Goal: Information Seeking & Learning: Learn about a topic

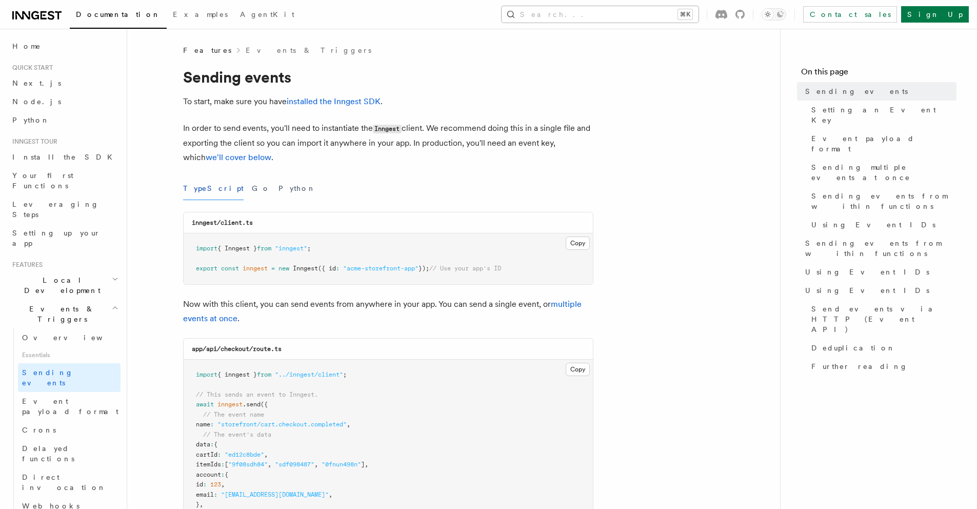
click at [699, 13] on button "Search... ⌘K" at bounding box center [600, 14] width 197 height 16
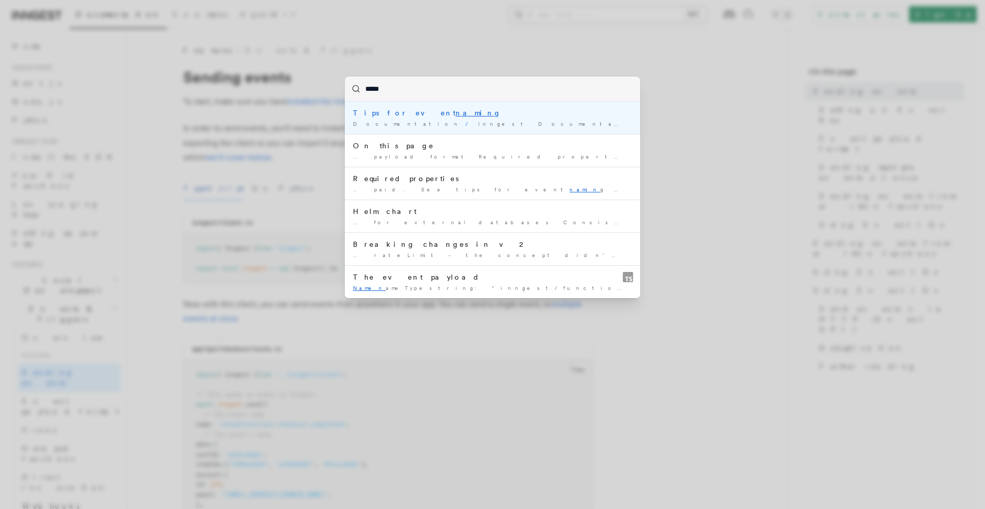
type input "******"
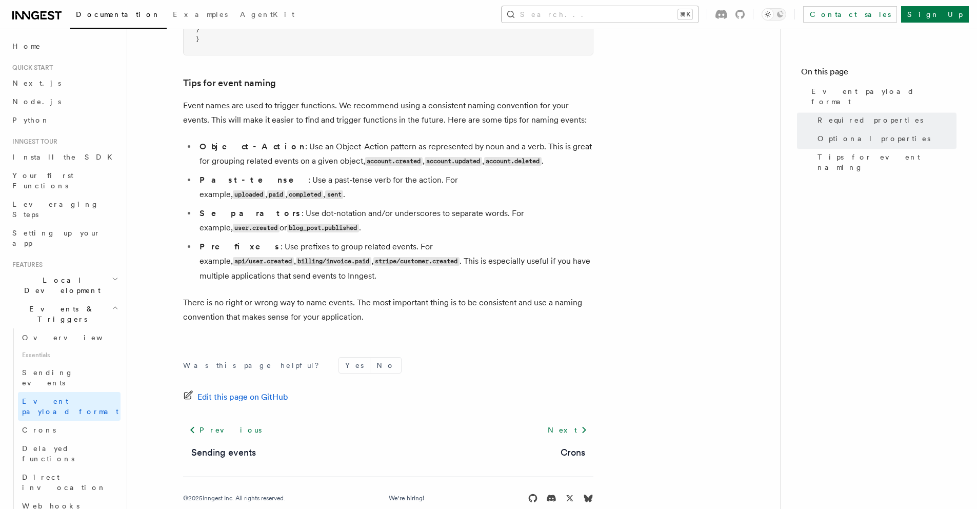
scroll to position [640, 0]
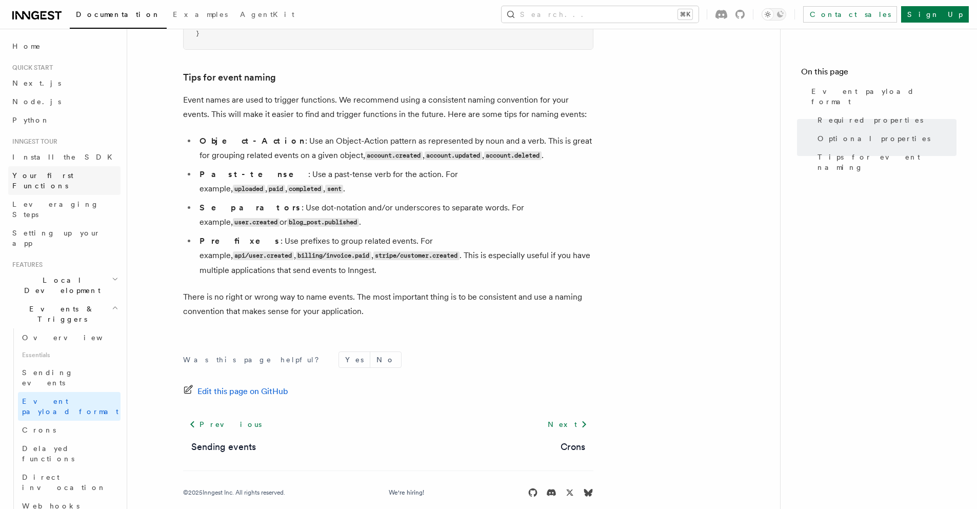
click at [47, 172] on span "Your first Functions" at bounding box center [42, 180] width 61 height 18
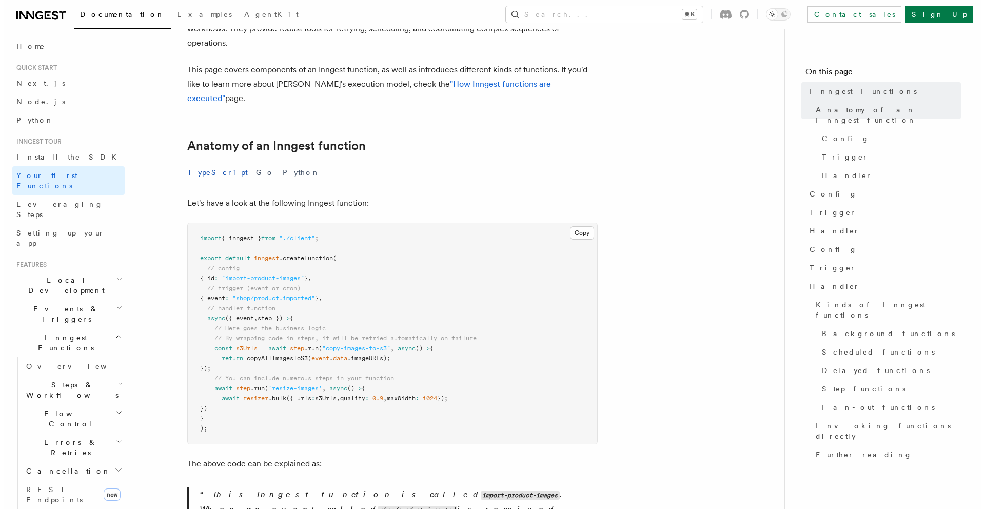
scroll to position [95, 0]
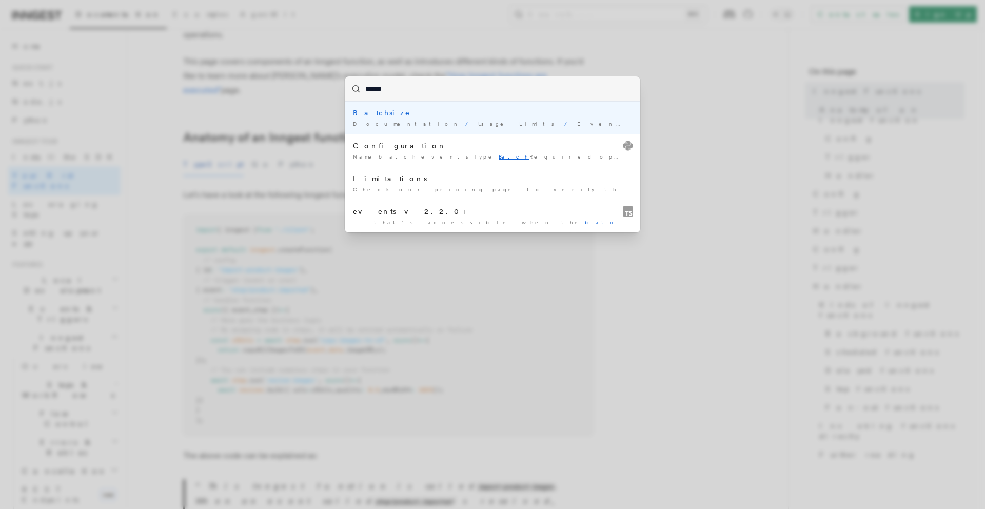
type input "*****"
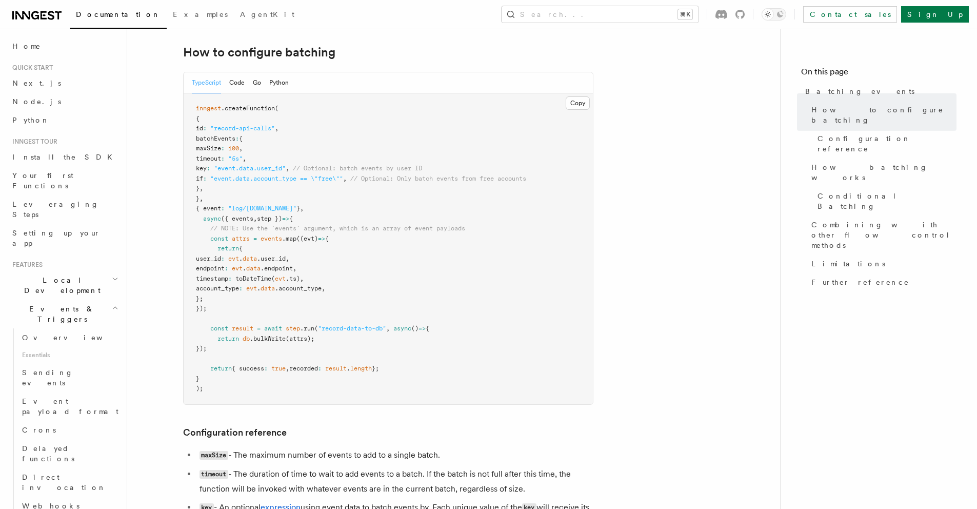
scroll to position [191, 0]
click at [638, 16] on button "Search... ⌘K" at bounding box center [600, 14] width 197 height 16
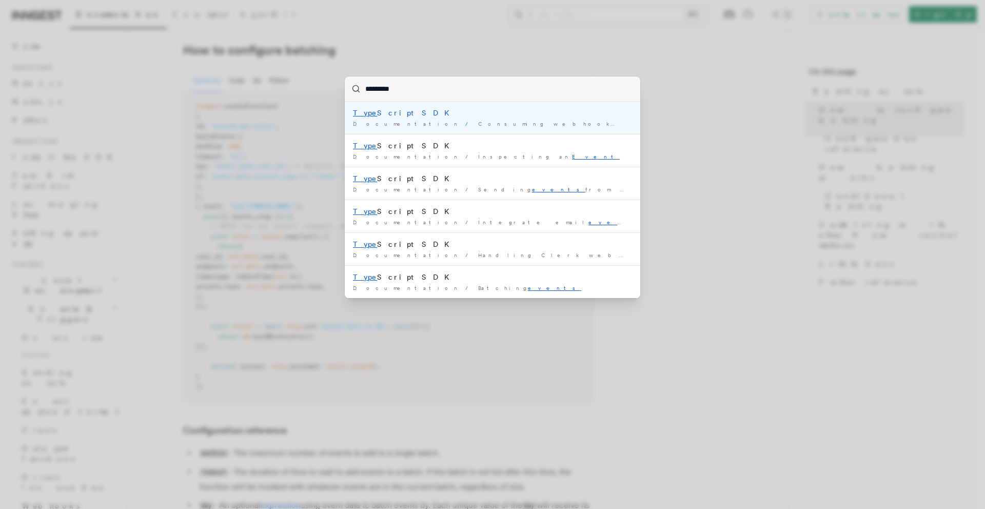
type input "**********"
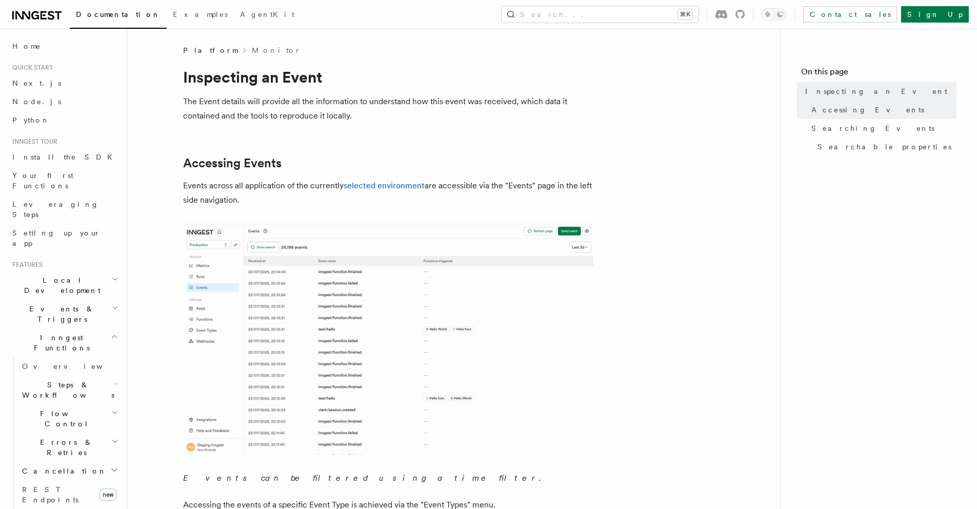
scroll to position [191, 0]
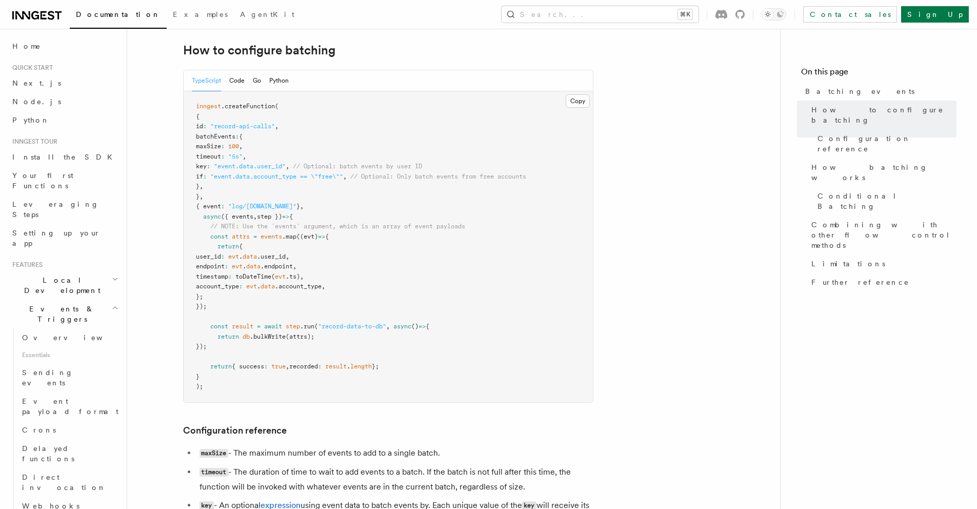
click at [112, 304] on icon "button" at bounding box center [115, 308] width 7 height 8
click at [95, 328] on h2 "Inngest Functions" at bounding box center [64, 342] width 112 height 29
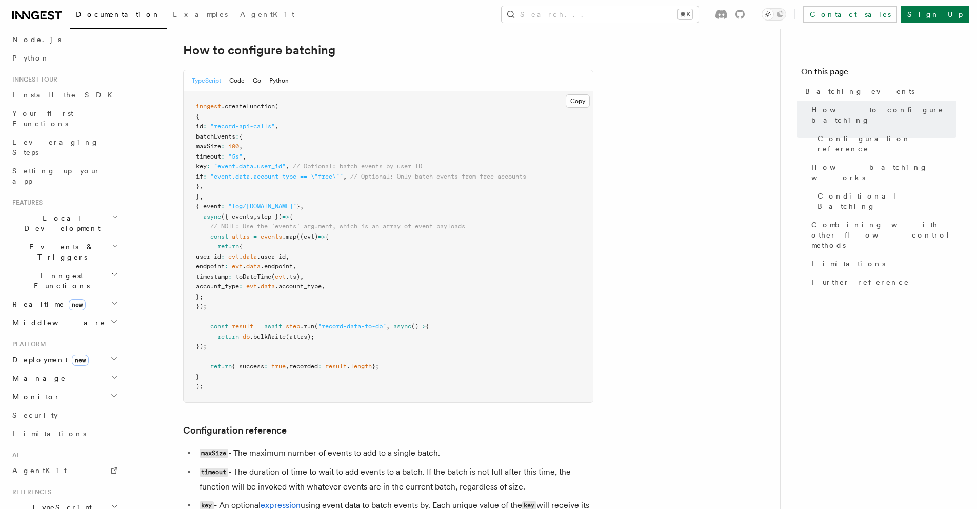
scroll to position [183, 0]
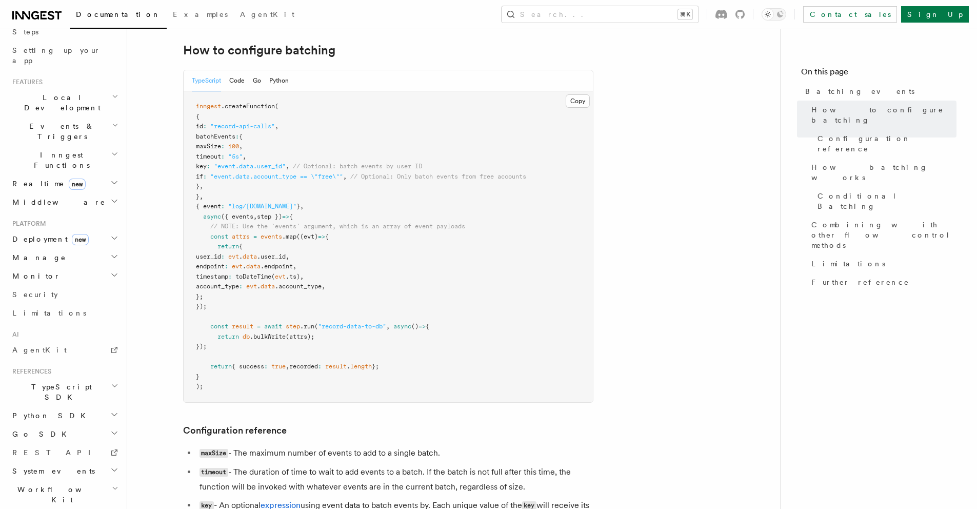
click at [71, 378] on h2 "TypeScript SDK" at bounding box center [64, 392] width 112 height 29
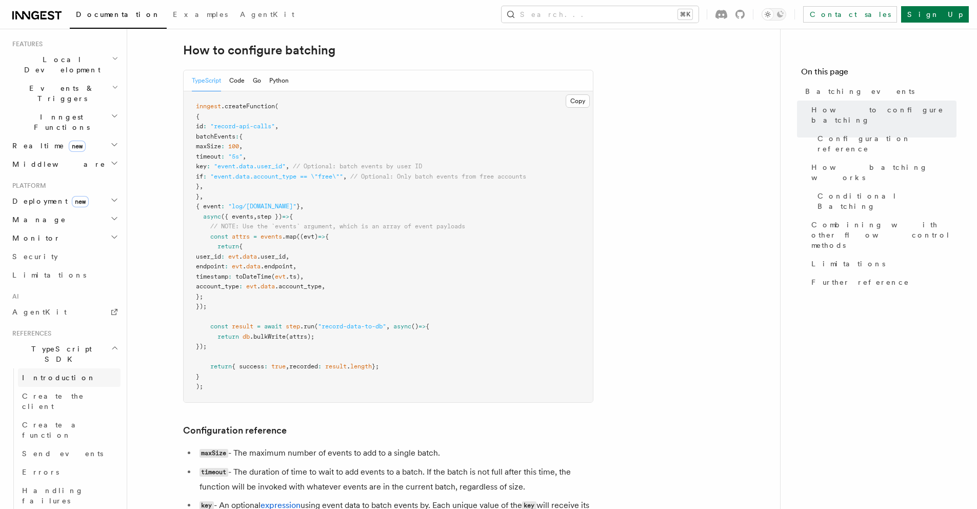
scroll to position [248, 0]
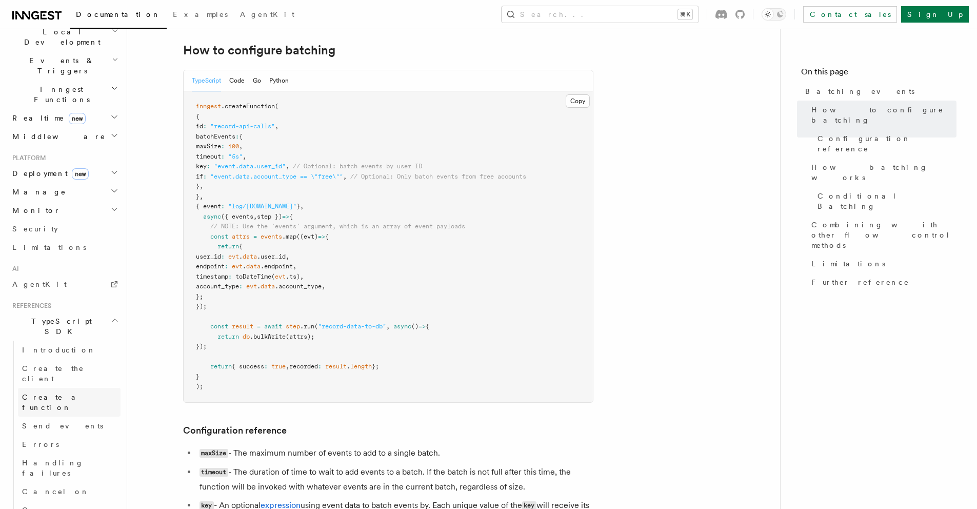
click at [58, 393] on span "Create a function" at bounding box center [52, 402] width 61 height 18
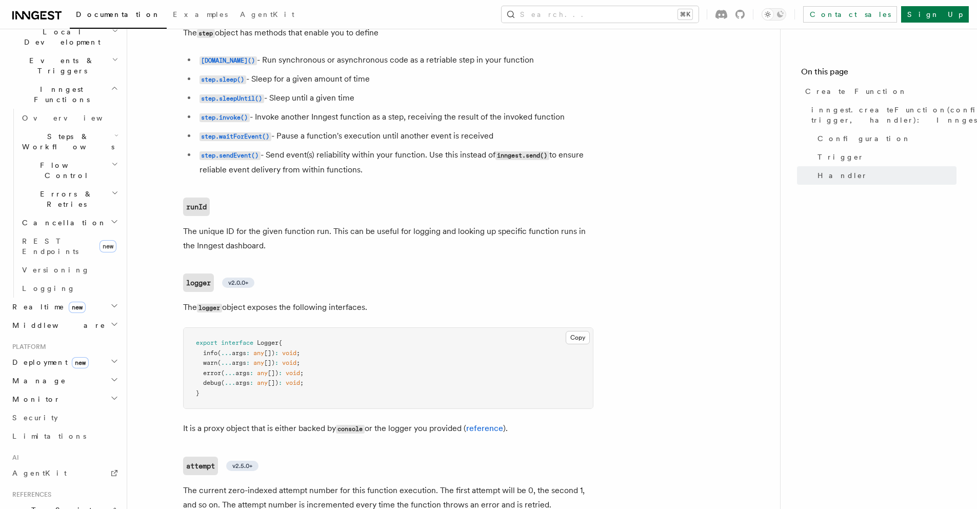
scroll to position [2316, 0]
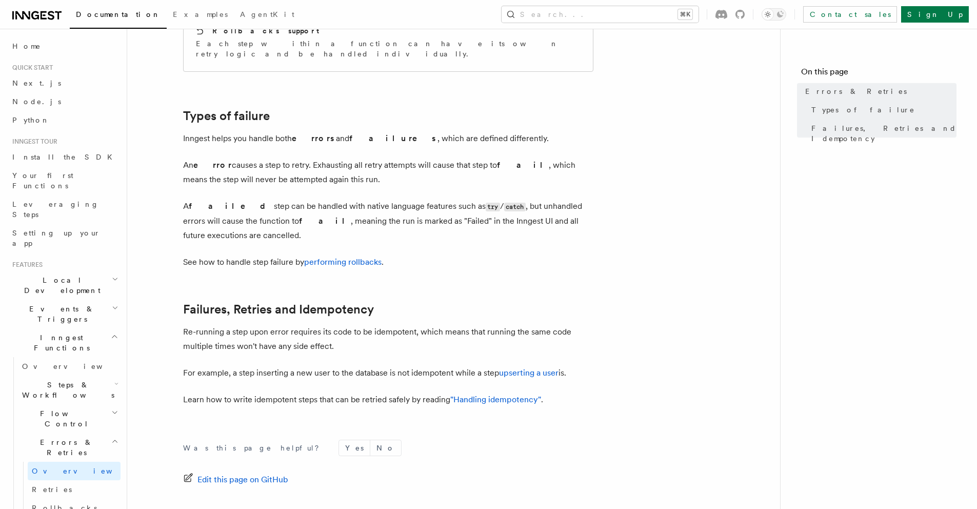
scroll to position [373, 0]
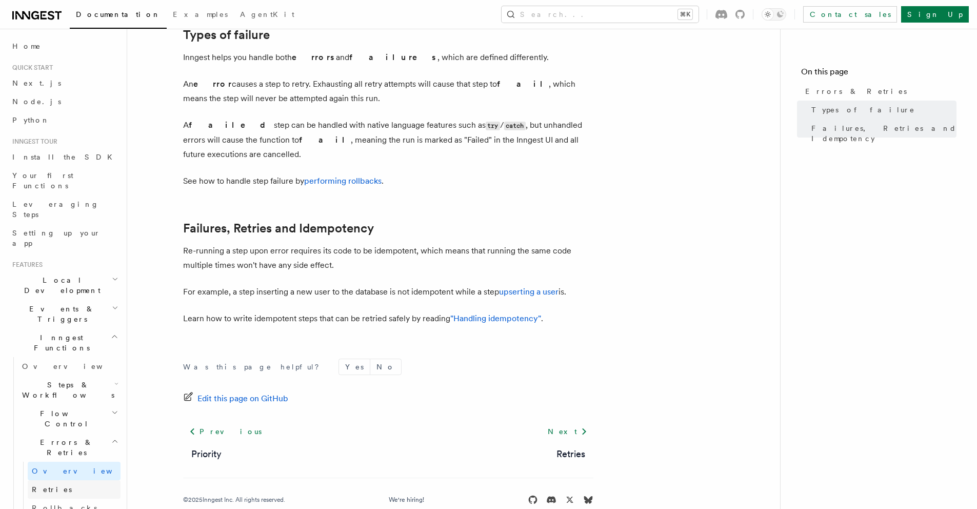
click at [56, 480] on link "Retries" at bounding box center [74, 489] width 93 height 18
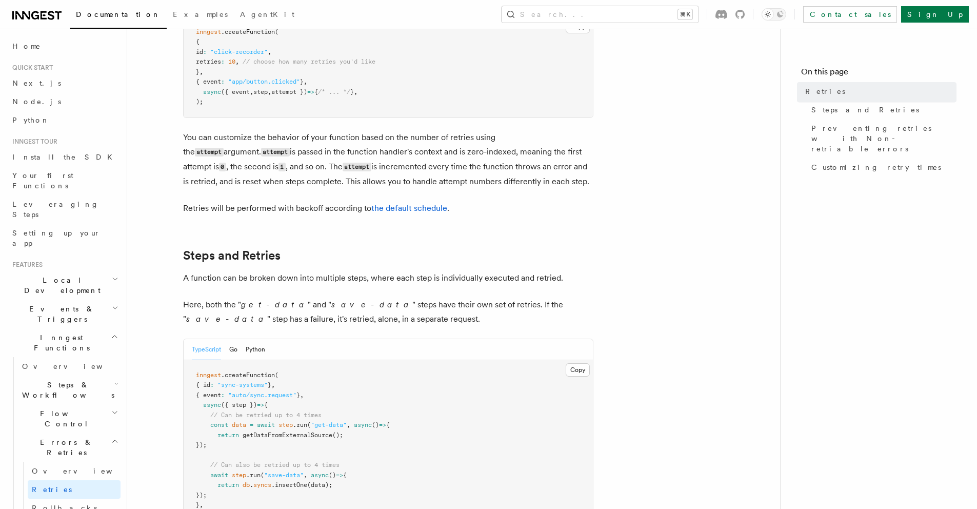
scroll to position [350, 0]
click at [52, 504] on span "Rollbacks" at bounding box center [64, 508] width 65 height 8
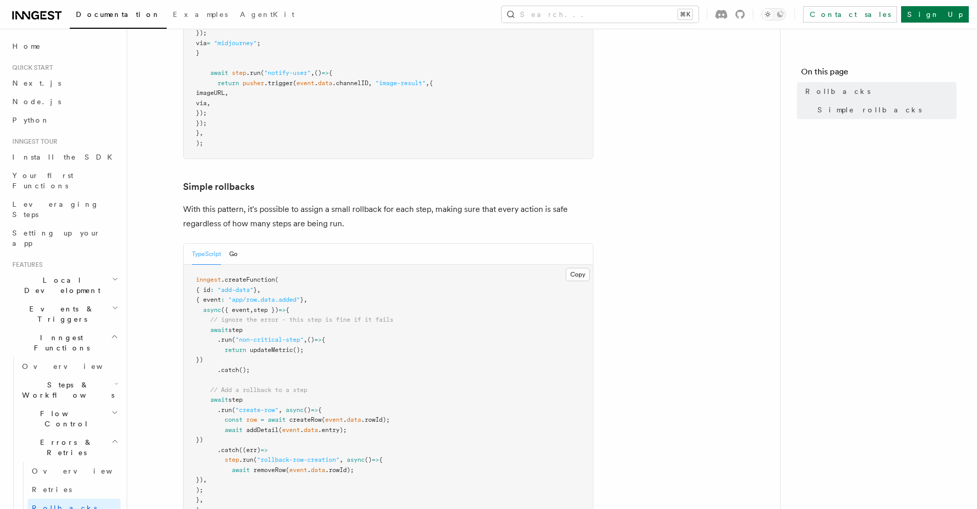
scroll to position [423, 0]
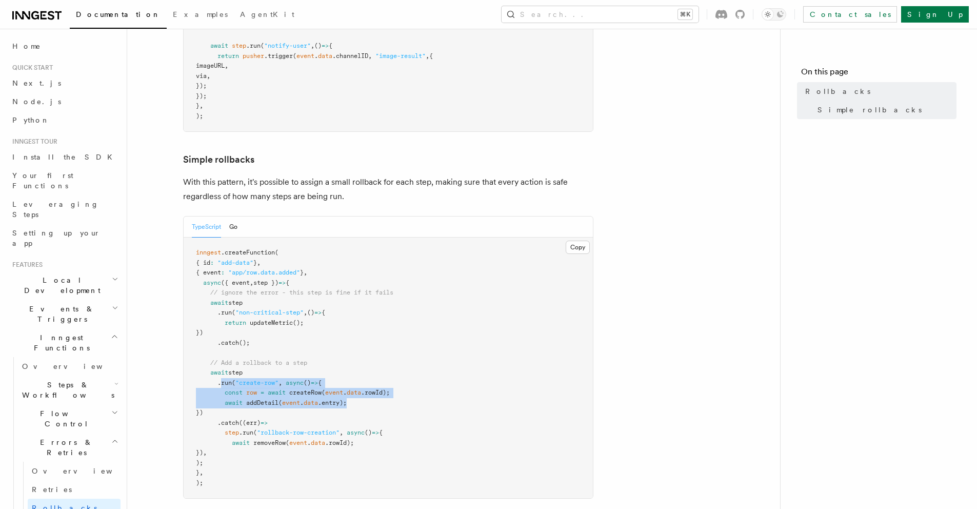
drag, startPoint x: 223, startPoint y: 385, endPoint x: 358, endPoint y: 400, distance: 135.8
click at [358, 400] on pre "inngest .createFunction ( { id : "add-data" } , { event : "app/row.data.added" …" at bounding box center [388, 368] width 409 height 261
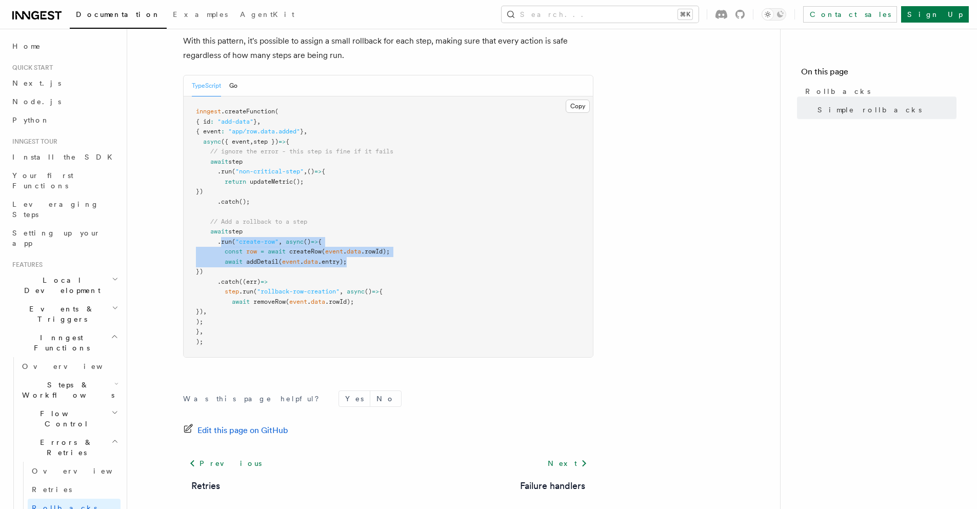
scroll to position [588, 0]
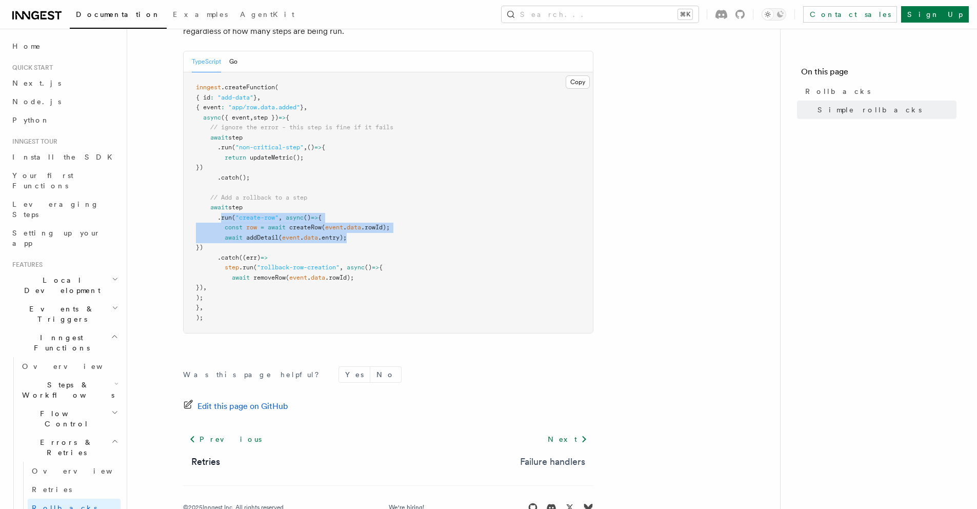
click at [569, 461] on link "Failure handlers" at bounding box center [552, 462] width 65 height 14
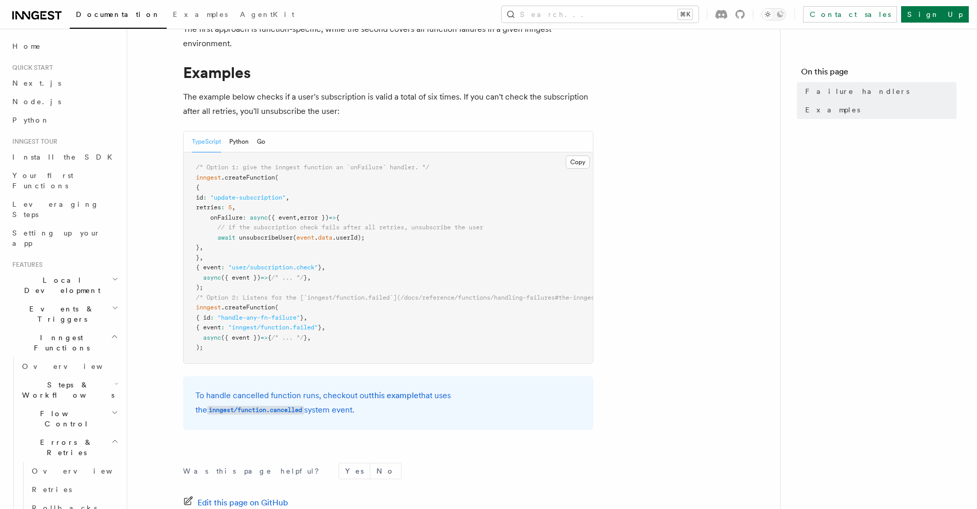
scroll to position [182, 0]
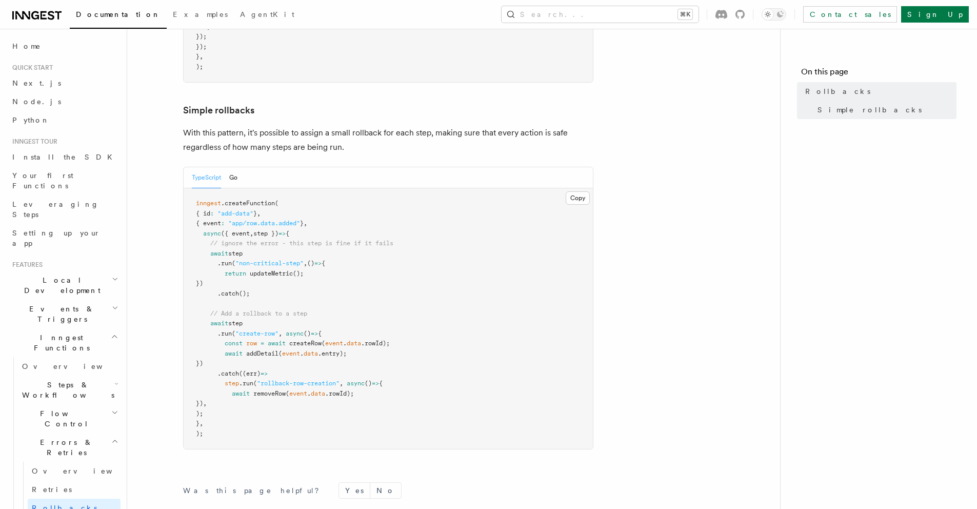
scroll to position [513, 0]
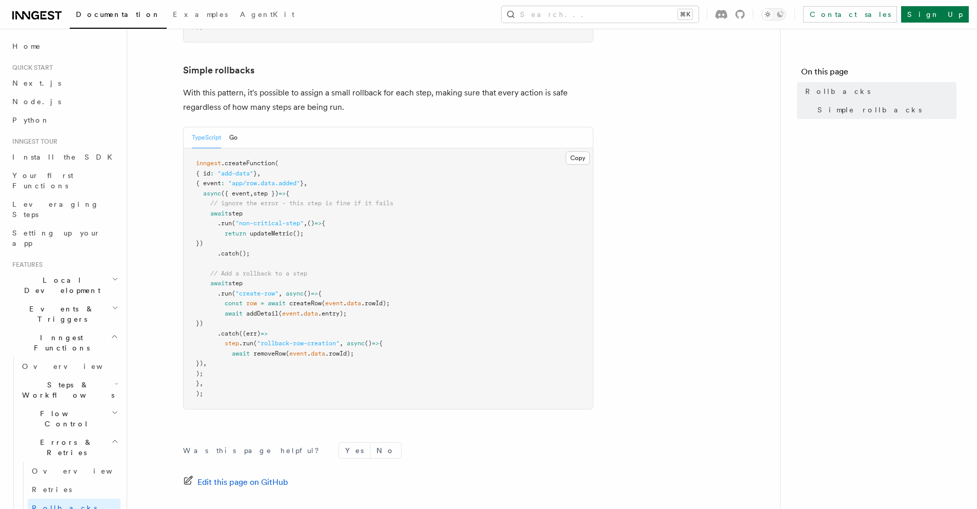
drag, startPoint x: 210, startPoint y: 293, endPoint x: 270, endPoint y: 323, distance: 66.5
click at [270, 323] on pre "inngest .createFunction ( { id : "add-data" } , { event : "app/row.data.added" …" at bounding box center [388, 278] width 409 height 261
drag, startPoint x: 230, startPoint y: 339, endPoint x: 267, endPoint y: 371, distance: 49.1
click at [267, 371] on pre "inngest .createFunction ( { id : "add-data" } , { event : "app/row.data.added" …" at bounding box center [388, 278] width 409 height 261
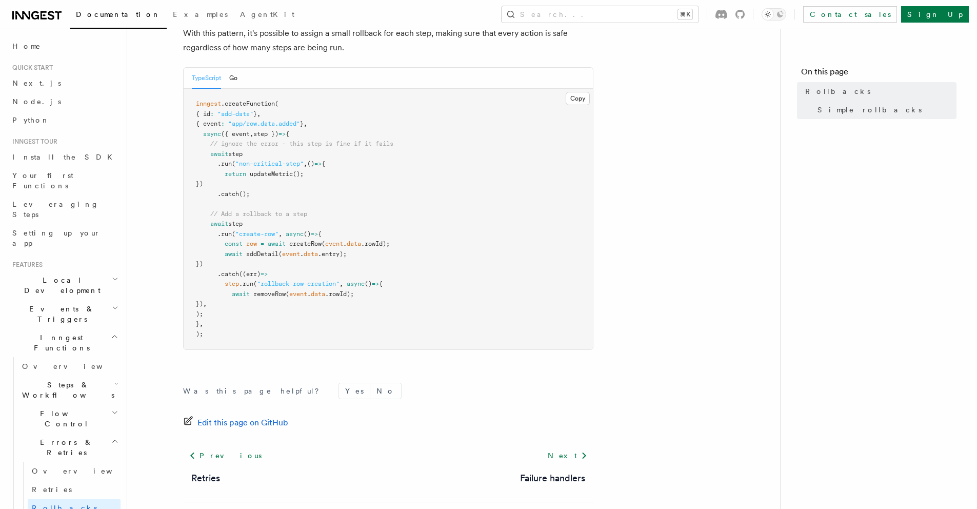
scroll to position [594, 0]
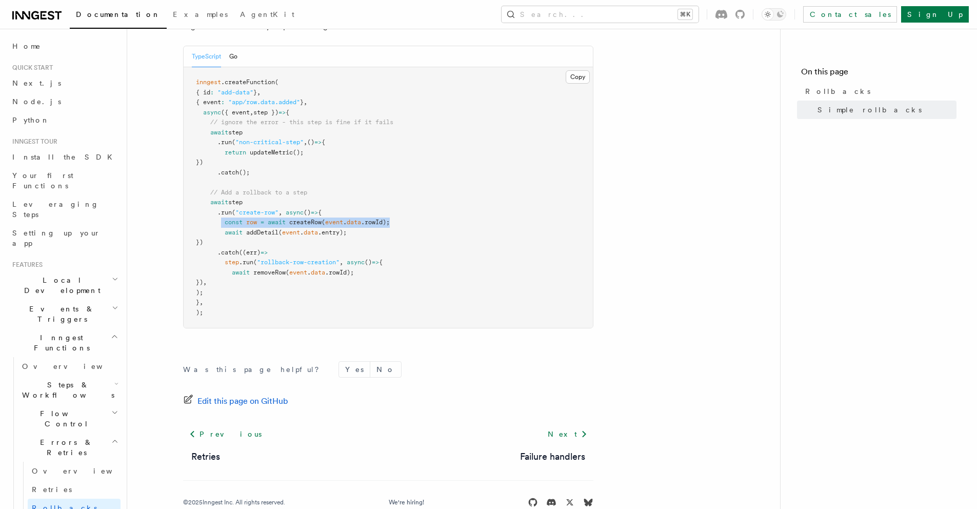
drag, startPoint x: 429, startPoint y: 218, endPoint x: 223, endPoint y: 223, distance: 206.3
click at [223, 223] on pre "inngest .createFunction ( { id : "add-data" } , { event : "app/row.data.added" …" at bounding box center [388, 197] width 409 height 261
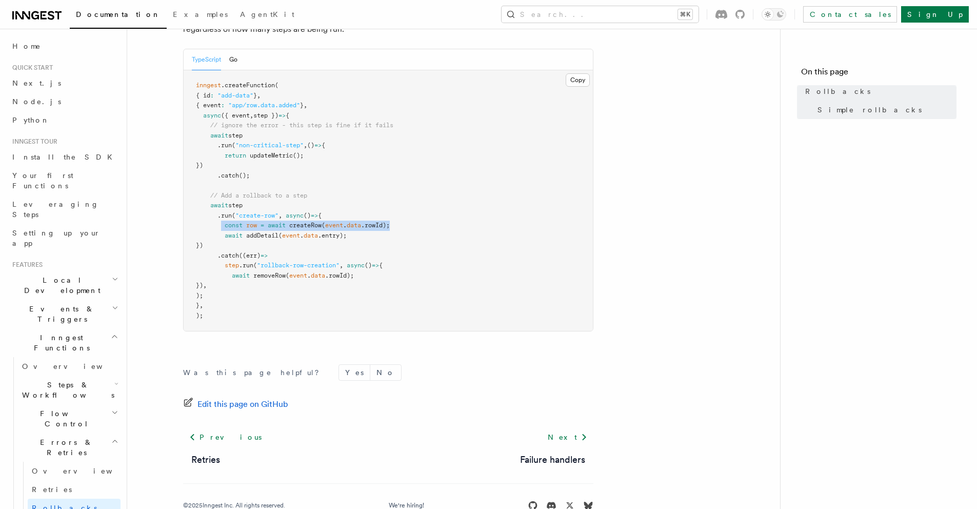
scroll to position [617, 0]
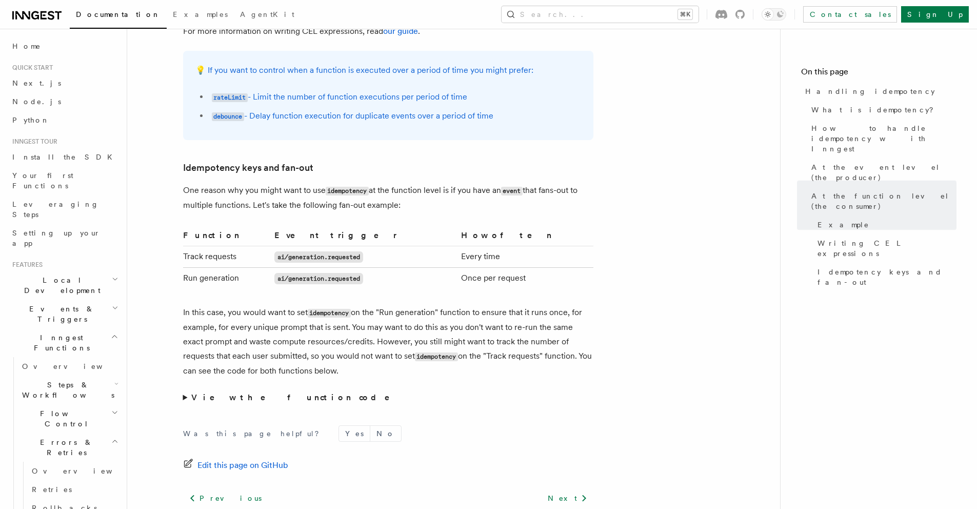
scroll to position [1899, 0]
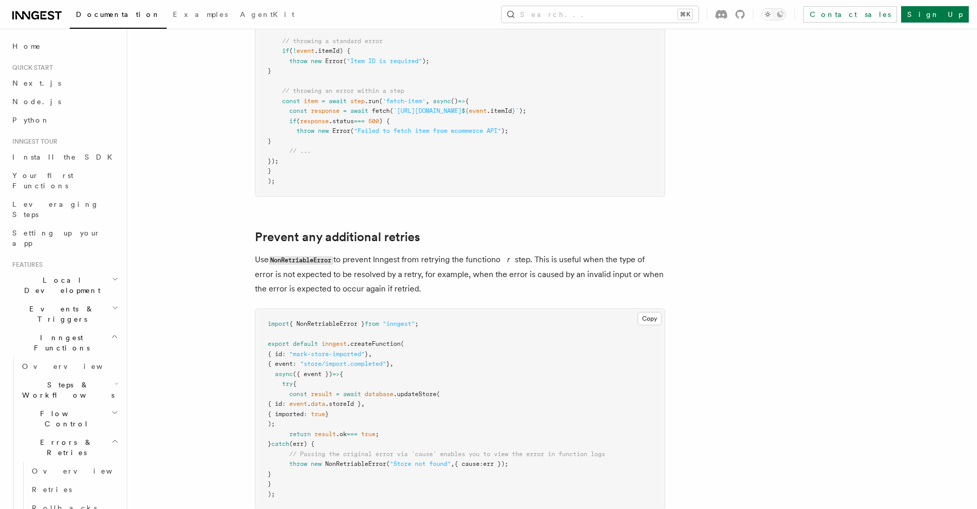
scroll to position [296, 0]
drag, startPoint x: 283, startPoint y: 460, endPoint x: 551, endPoint y: 459, distance: 267.8
click at [551, 459] on pre "import { NonRetriableError } from "inngest" ; export default inngest .createFun…" at bounding box center [460, 408] width 409 height 201
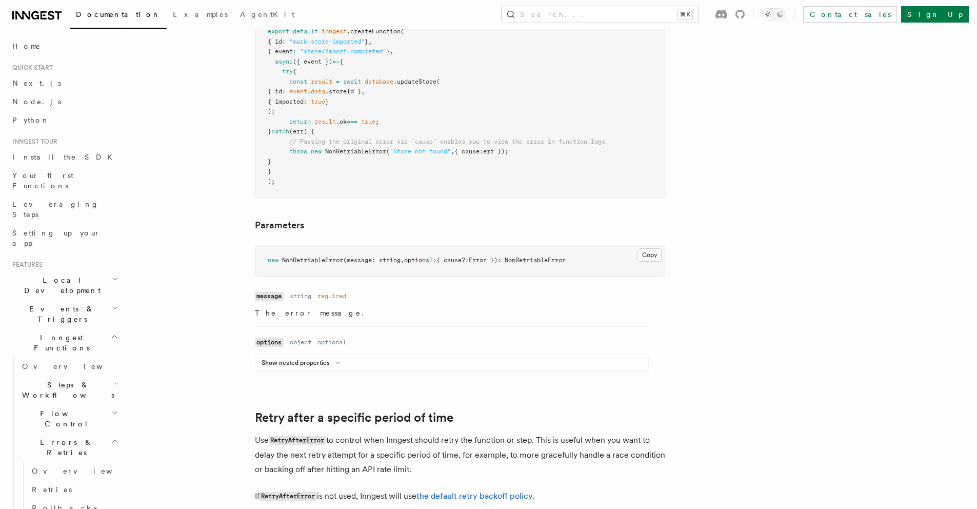
scroll to position [578, 0]
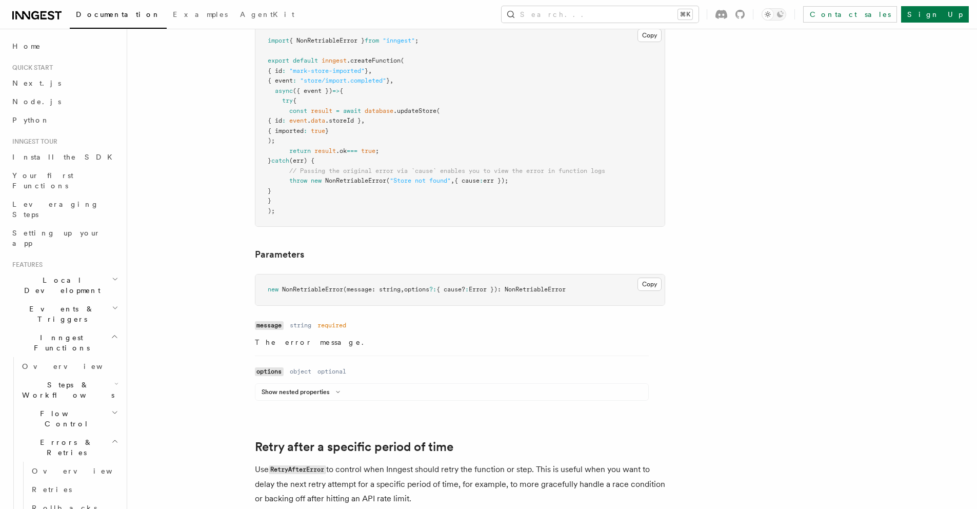
click at [302, 288] on span "NonRetriableError" at bounding box center [312, 289] width 61 height 7
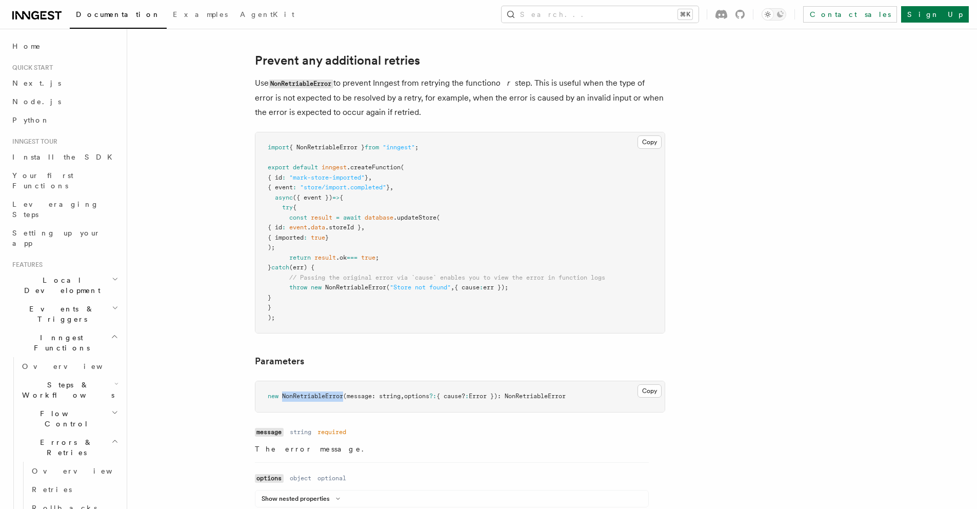
scroll to position [462, 0]
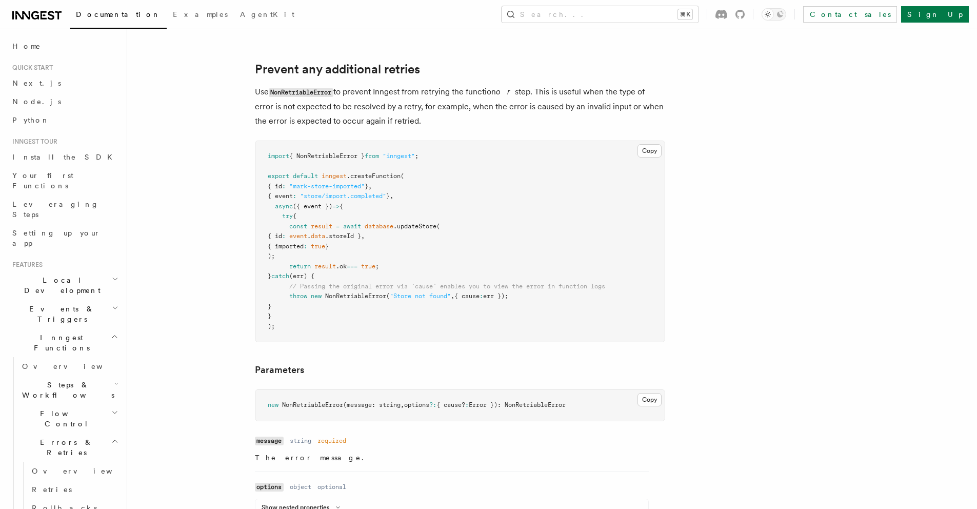
click at [352, 297] on span "NonRetriableError" at bounding box center [355, 295] width 61 height 7
copy span "NonRetriableError"
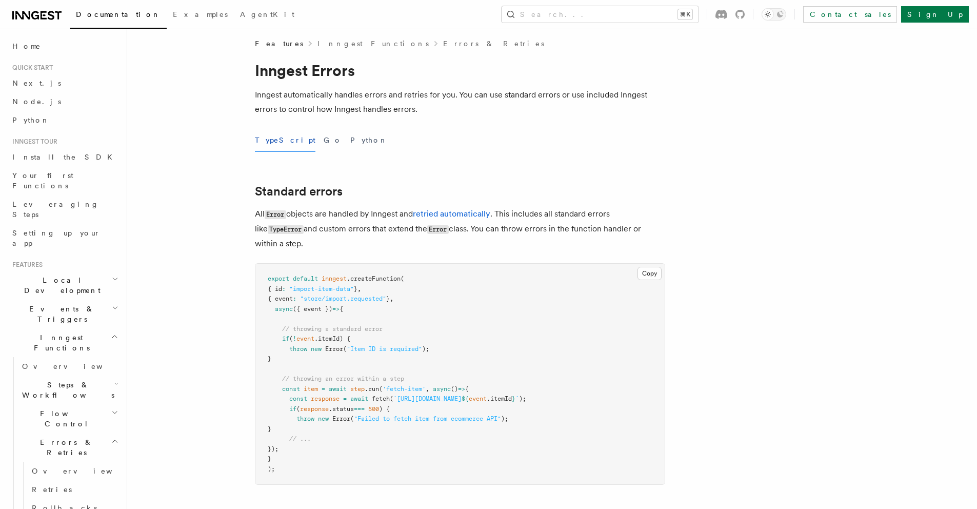
scroll to position [0, 0]
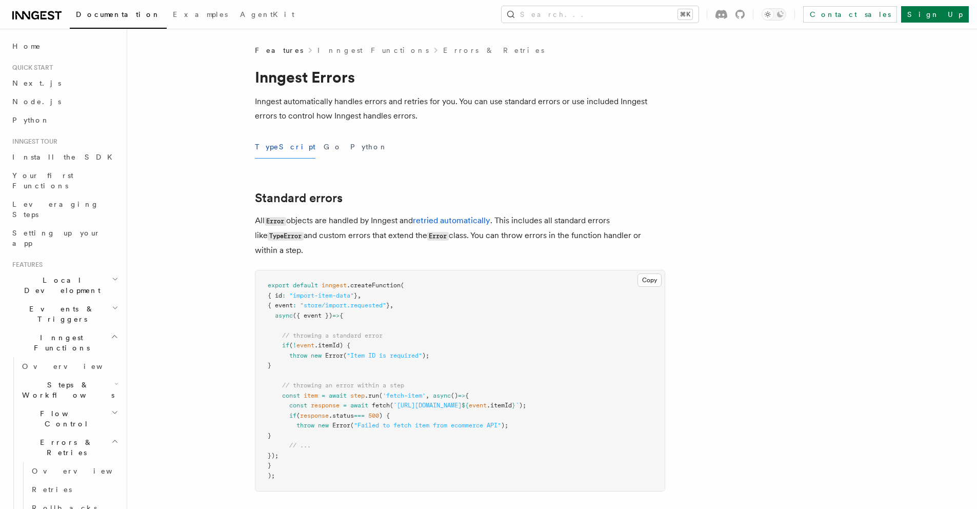
click at [76, 380] on span "Steps & Workflows" at bounding box center [66, 390] width 96 height 21
click at [71, 427] on span "Function steps" at bounding box center [71, 432] width 79 height 10
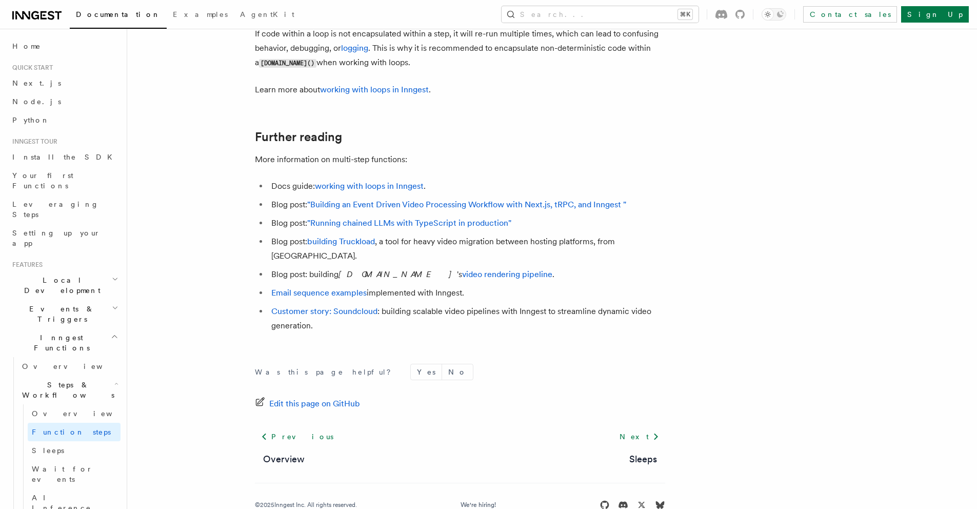
scroll to position [3412, 0]
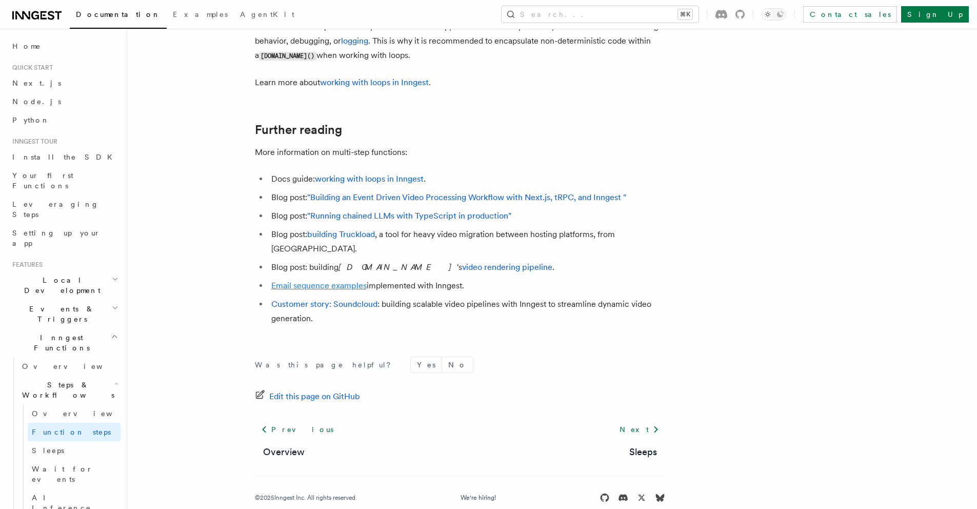
click at [361, 281] on link "Email sequence examples" at bounding box center [318, 286] width 95 height 10
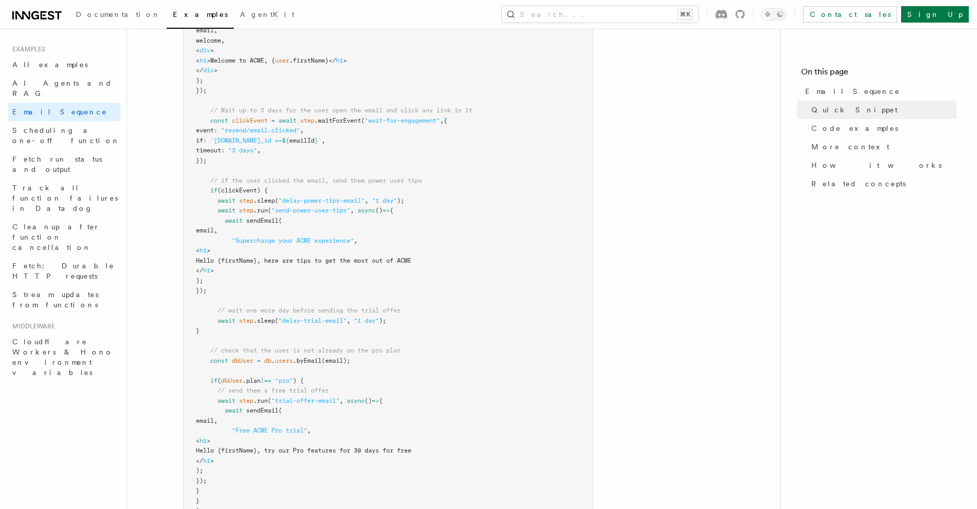
scroll to position [450, 0]
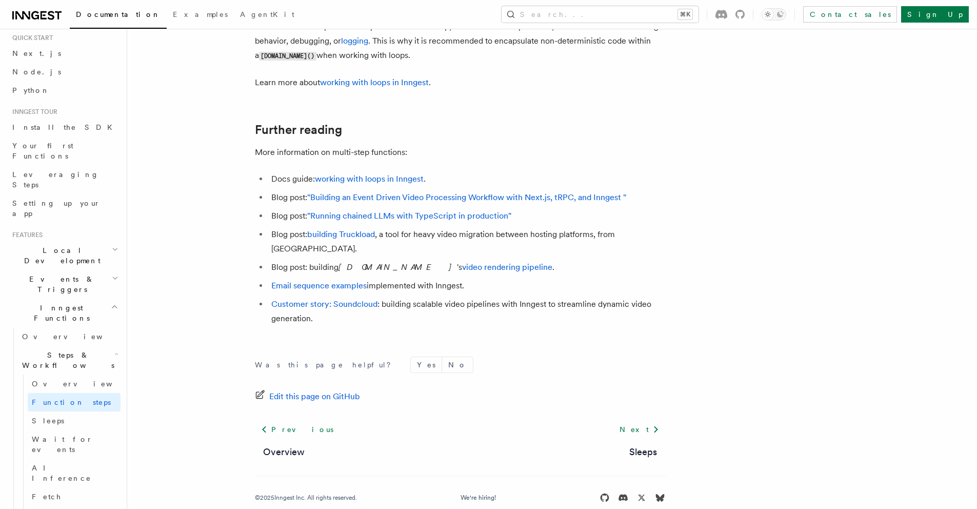
scroll to position [181, 0]
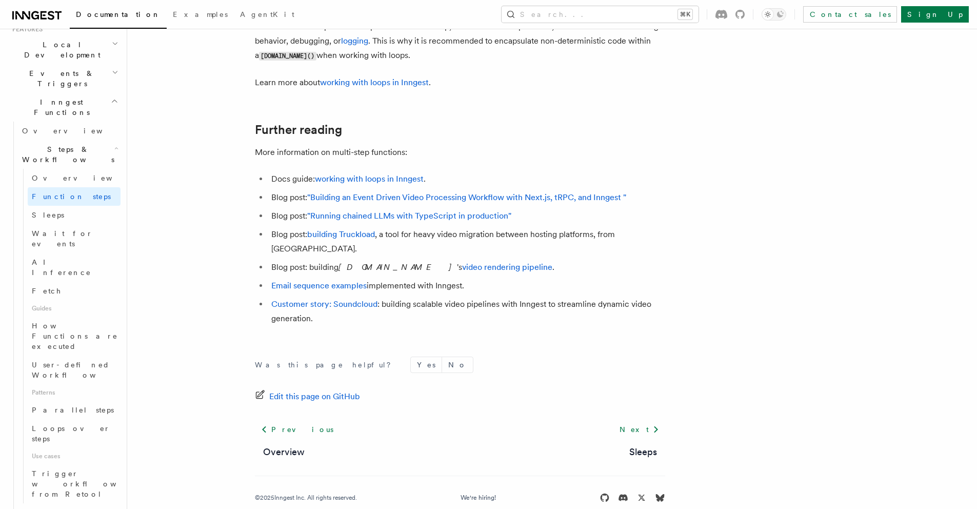
scroll to position [260, 0]
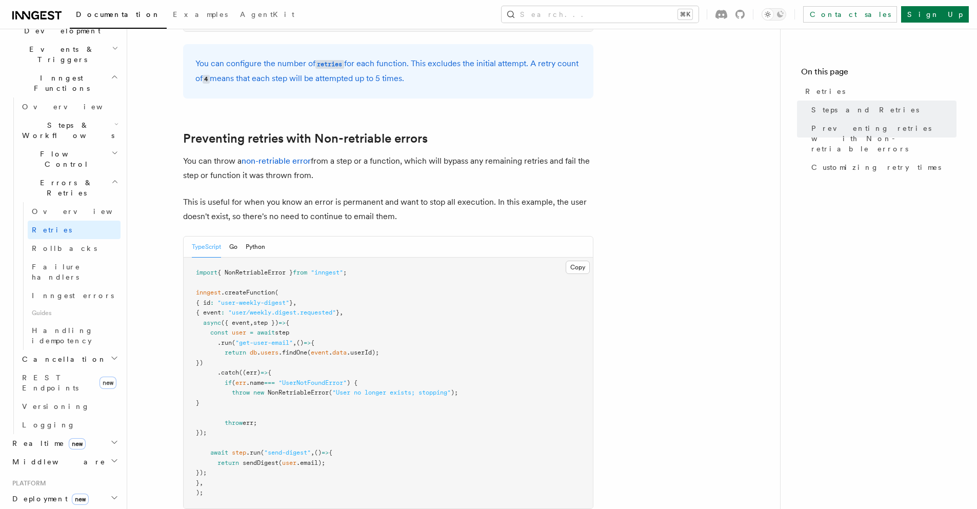
scroll to position [905, 0]
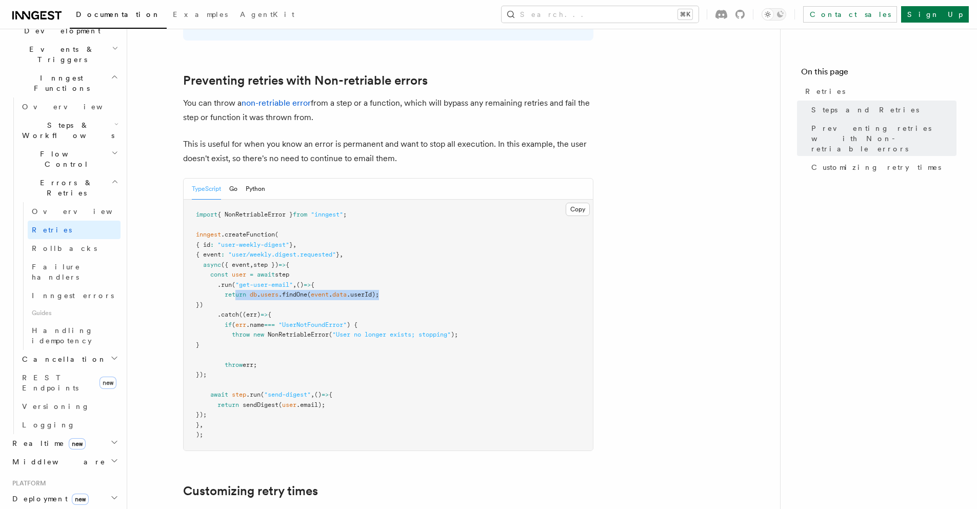
drag, startPoint x: 239, startPoint y: 279, endPoint x: 419, endPoint y: 278, distance: 180.1
click at [413, 278] on pre "import { NonRetriableError } from "inngest" ; inngest .createFunction ( { id : …" at bounding box center [388, 325] width 409 height 251
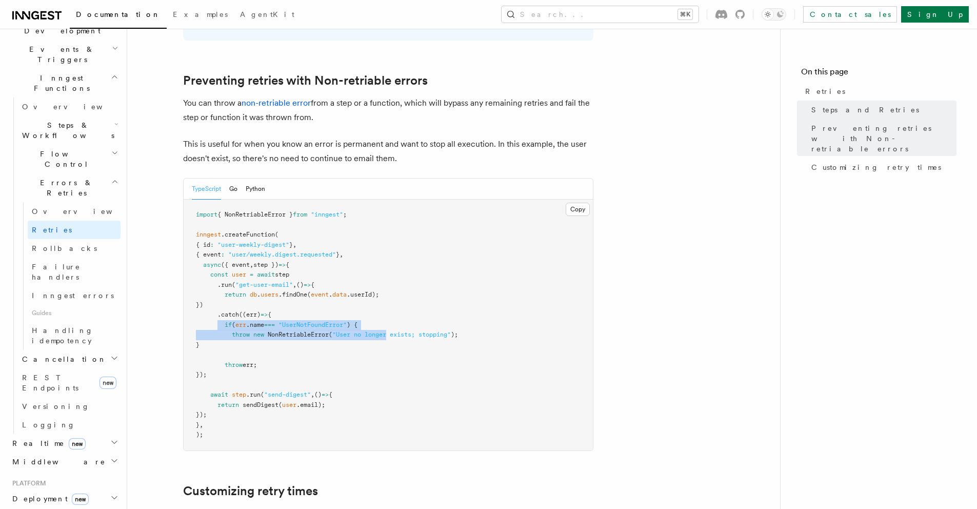
drag, startPoint x: 219, startPoint y: 310, endPoint x: 492, endPoint y: 319, distance: 273.1
click at [415, 321] on code "import { NonRetriableError } from "inngest" ; inngest .createFunction ( { id : …" at bounding box center [327, 324] width 262 height 227
drag, startPoint x: 219, startPoint y: 309, endPoint x: 262, endPoint y: 333, distance: 48.9
click at [260, 333] on pre "import { NonRetriableError } from "inngest" ; inngest .createFunction ( { id : …" at bounding box center [388, 325] width 409 height 251
click at [282, 354] on pre "import { NonRetriableError } from "inngest" ; inngest .createFunction ( { id : …" at bounding box center [388, 325] width 409 height 251
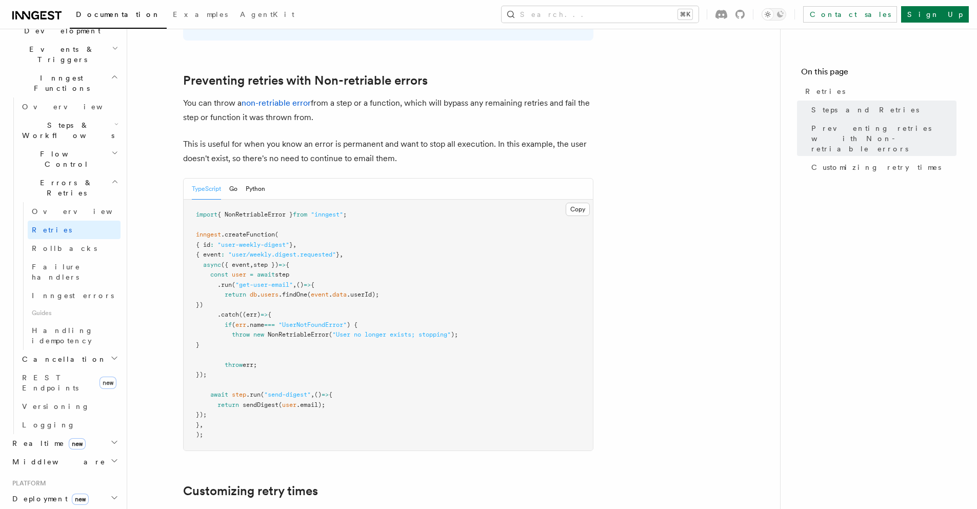
drag, startPoint x: 243, startPoint y: 352, endPoint x: 195, endPoint y: 349, distance: 47.8
click at [201, 349] on pre "import { NonRetriableError } from "inngest" ; inngest .createFunction ( { id : …" at bounding box center [388, 325] width 409 height 251
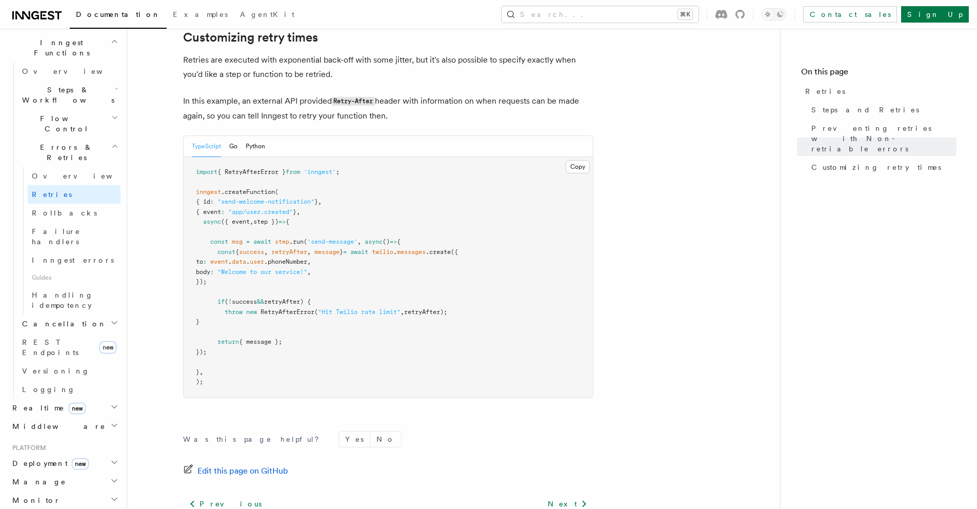
scroll to position [447, 0]
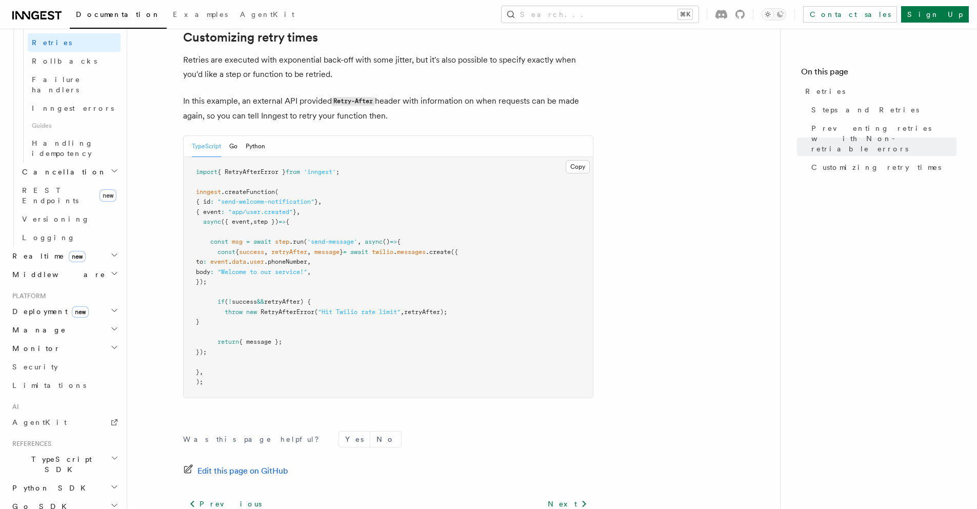
click at [54, 454] on span "TypeScript SDK" at bounding box center [59, 464] width 103 height 21
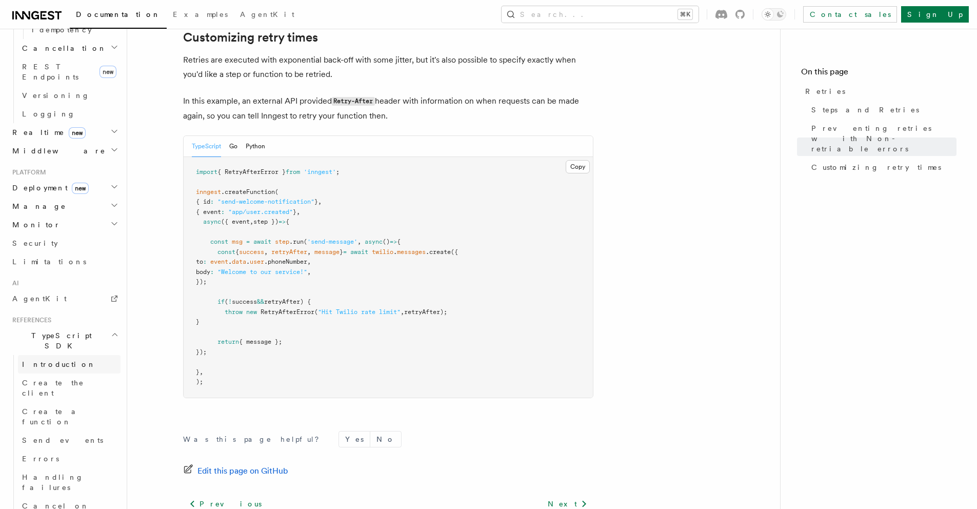
scroll to position [627, 0]
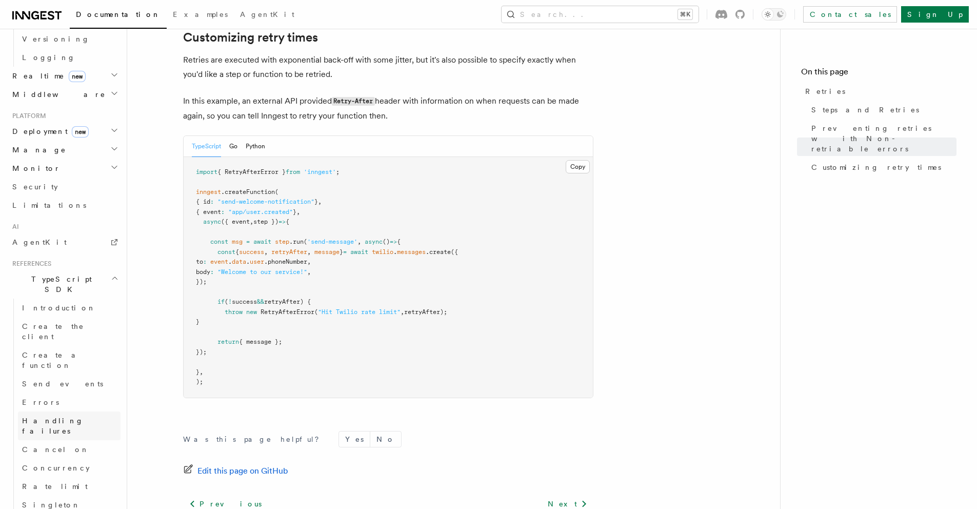
click at [51, 417] on span "Handling failures" at bounding box center [53, 426] width 62 height 18
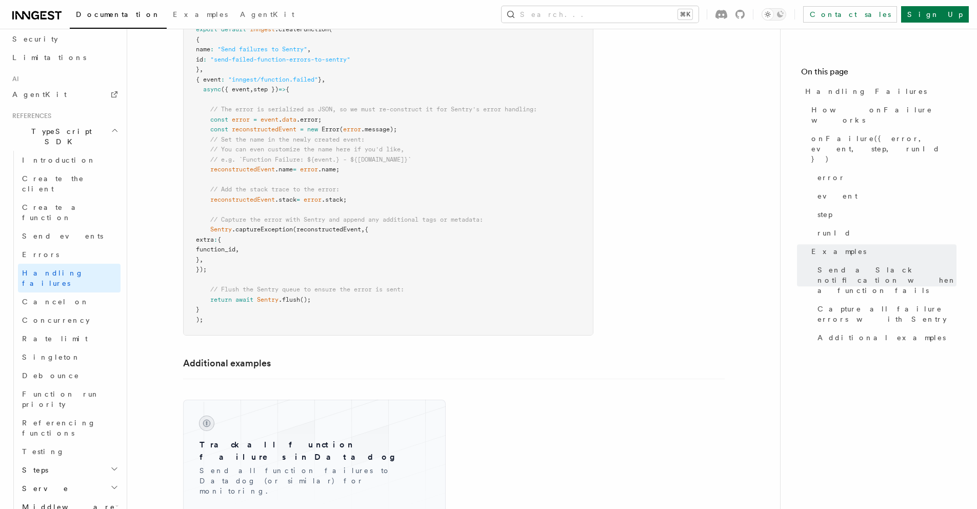
scroll to position [1847, 0]
click at [65, 461] on h2 "Steps" at bounding box center [69, 470] width 103 height 18
click at [65, 484] on span "step.run()" at bounding box center [63, 488] width 62 height 8
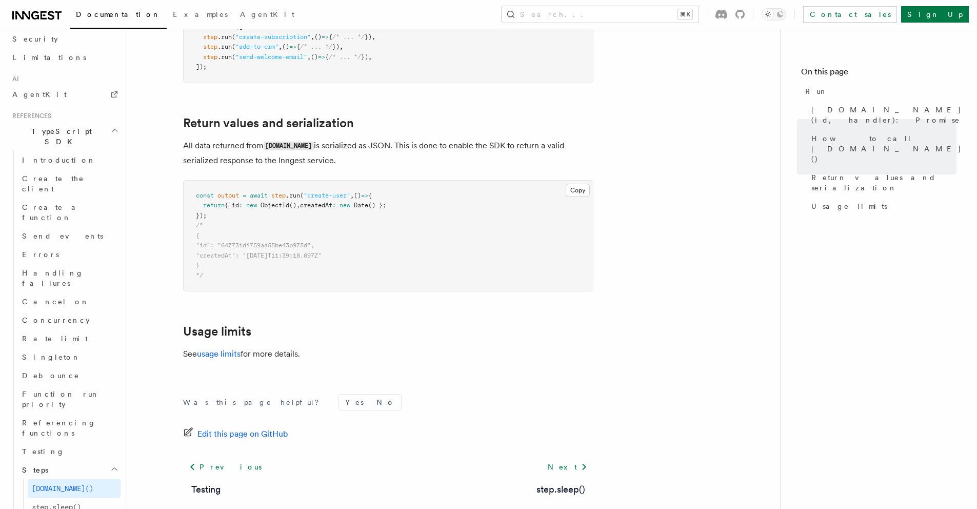
scroll to position [788, 0]
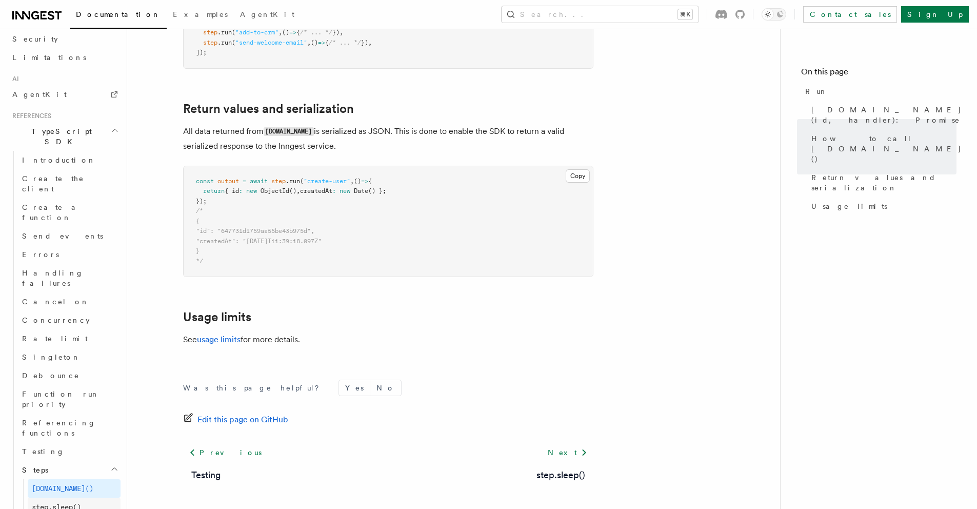
click at [66, 498] on link "step.sleep()" at bounding box center [74, 507] width 93 height 18
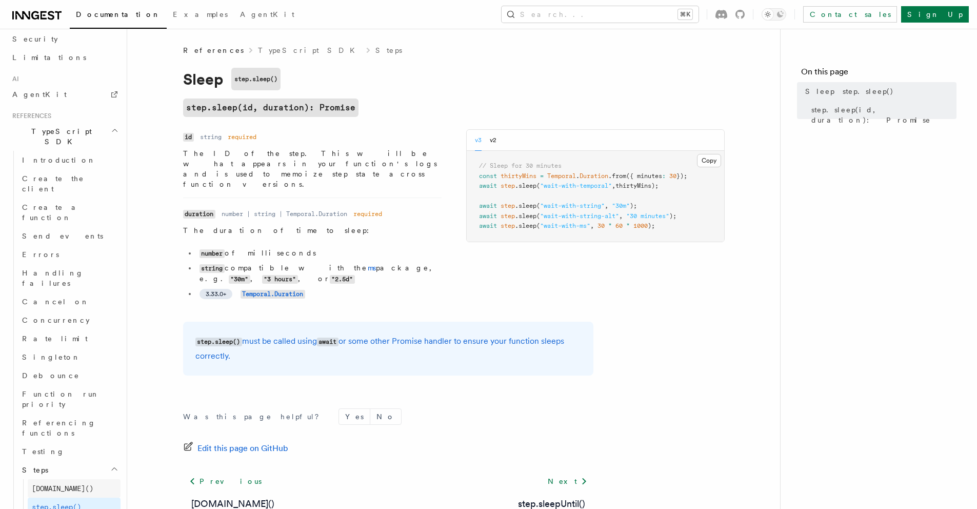
click at [66, 483] on span "step.run()" at bounding box center [63, 488] width 62 height 10
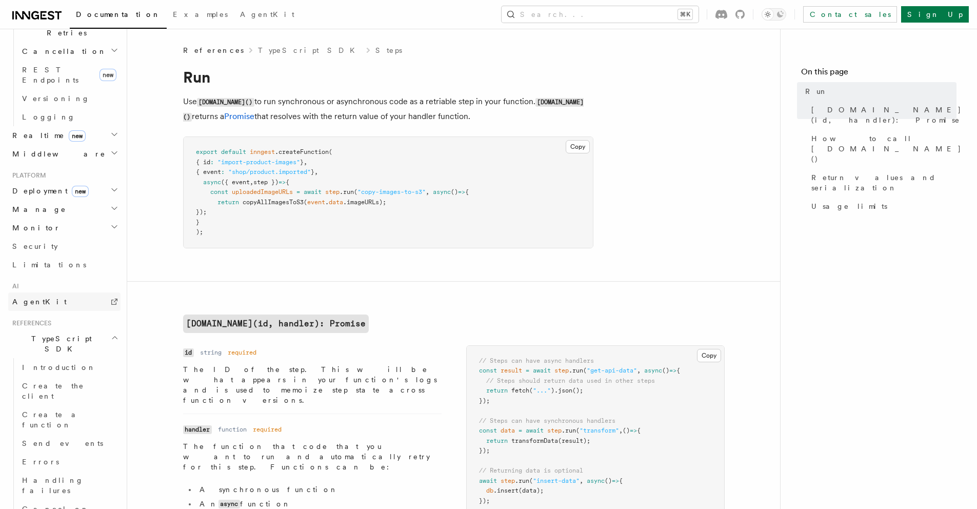
scroll to position [531, 0]
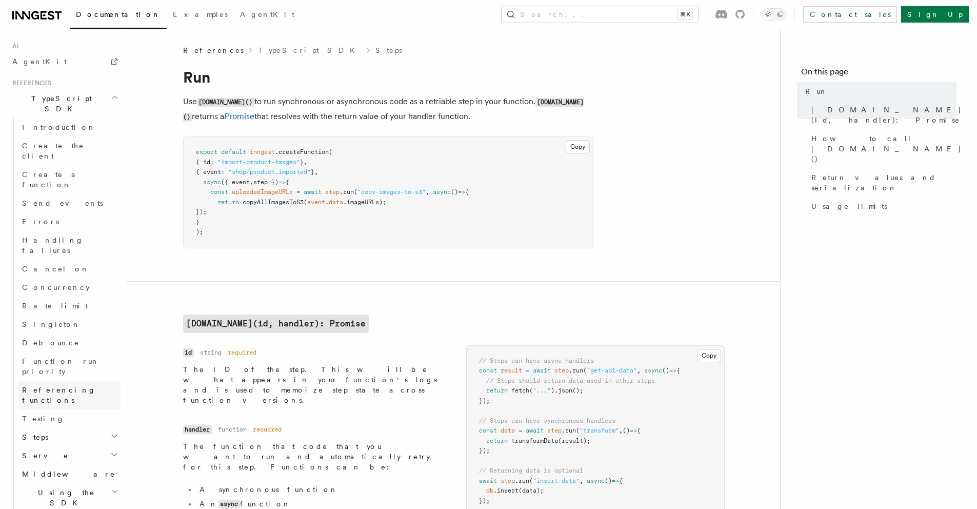
scroll to position [648, 0]
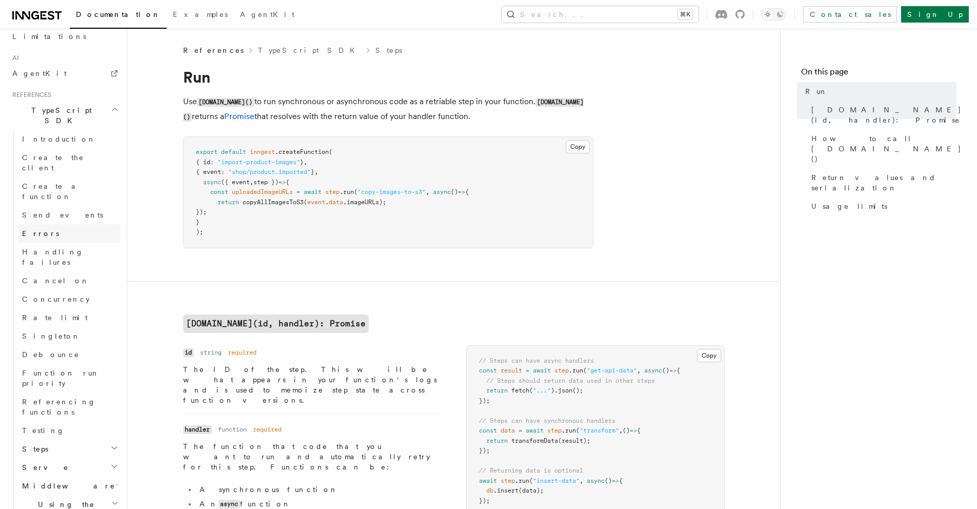
click at [48, 224] on link "Errors" at bounding box center [69, 233] width 103 height 18
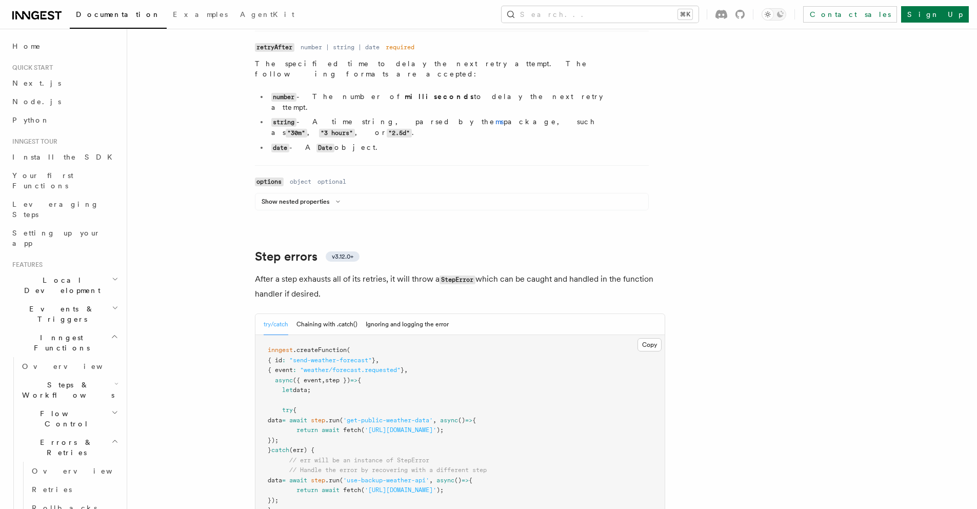
scroll to position [1435, 0]
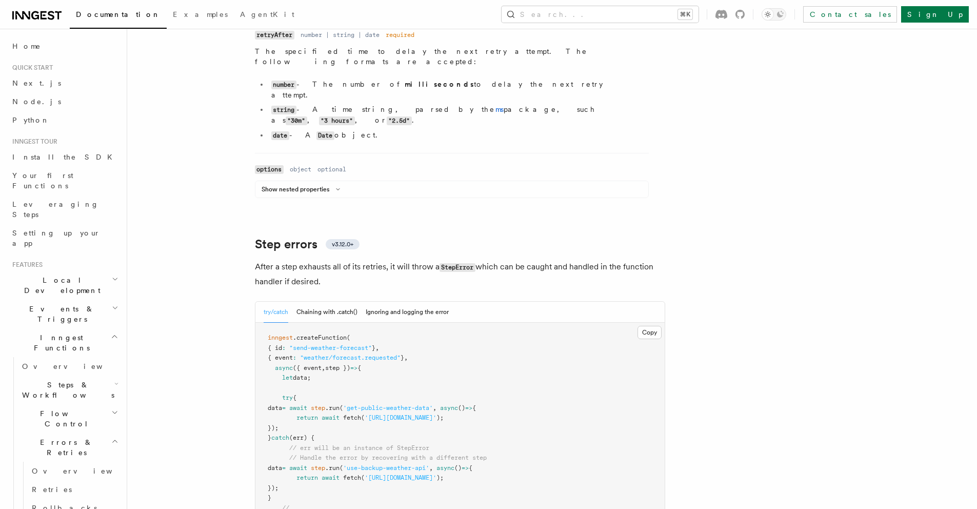
click at [286, 260] on p "After a step exhausts all of its retries, it will throw a StepError which can b…" at bounding box center [460, 274] width 410 height 29
drag, startPoint x: 363, startPoint y: 251, endPoint x: 246, endPoint y: 230, distance: 119.4
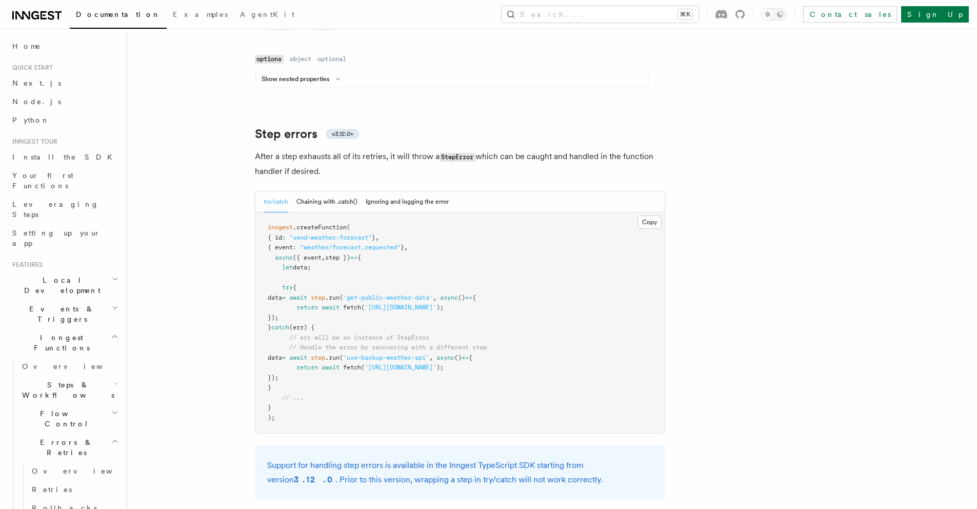
scroll to position [1548, 0]
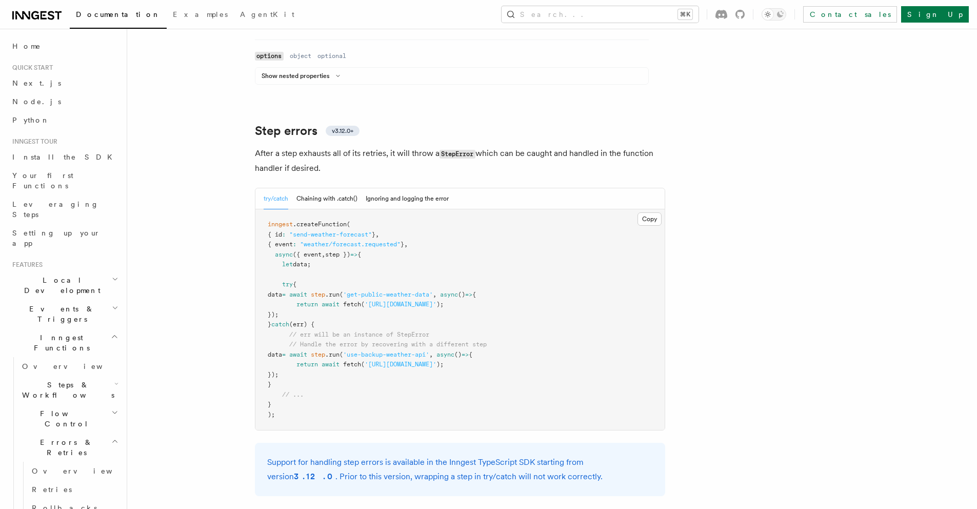
drag, startPoint x: 317, startPoint y: 283, endPoint x: 276, endPoint y: 266, distance: 45.1
click at [273, 250] on pre "inngest .createFunction ( { id : "send-weather-forecast" } , { event : "weather…" at bounding box center [460, 319] width 409 height 221
click at [283, 331] on span at bounding box center [279, 334] width 22 height 7
drag, startPoint x: 451, startPoint y: 302, endPoint x: 231, endPoint y: 304, distance: 220.1
click at [277, 300] on pre "inngest .createFunction ( { id : "send-weather-forecast" } , { event : "weather…" at bounding box center [460, 319] width 409 height 221
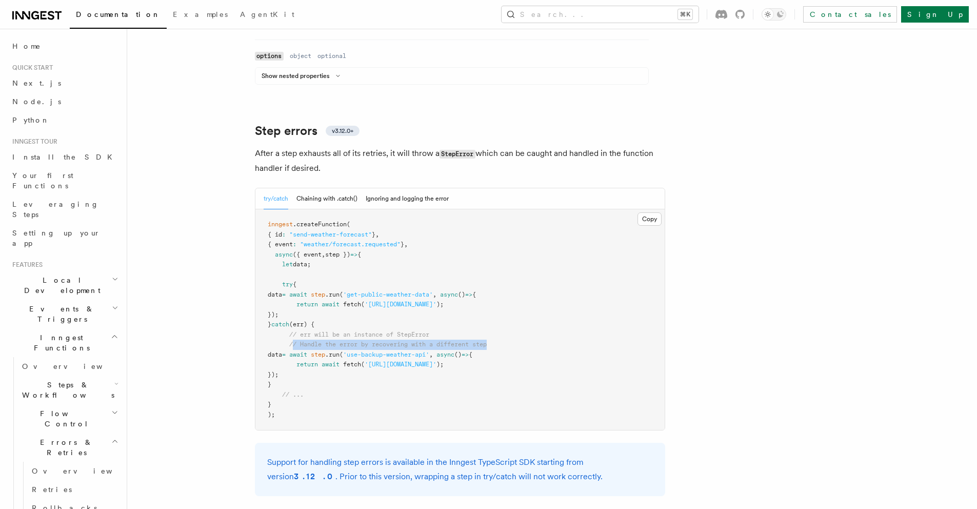
drag, startPoint x: 522, startPoint y: 309, endPoint x: 251, endPoint y: 310, distance: 270.9
click at [286, 314] on pre "inngest .createFunction ( { id : "send-weather-forecast" } , { event : "weather…" at bounding box center [460, 319] width 409 height 221
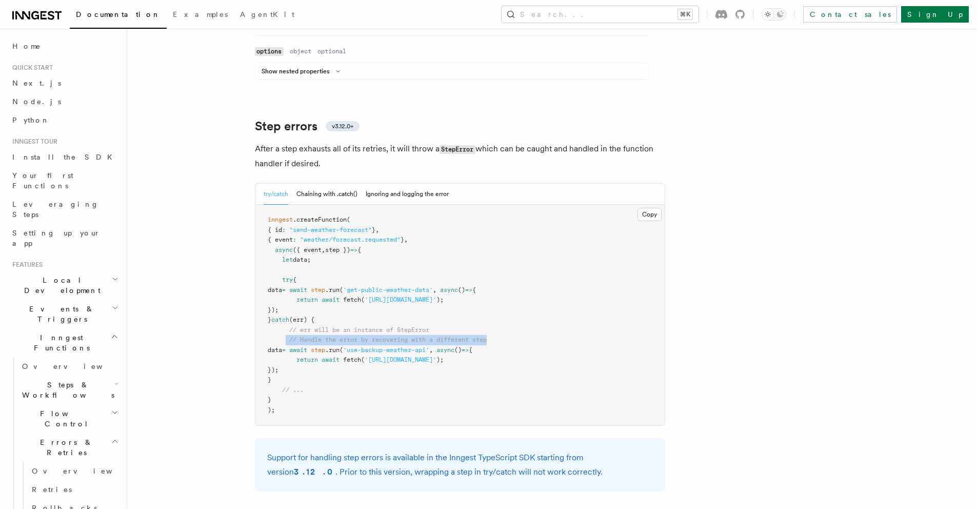
scroll to position [1550, 0]
click at [493, 144] on p "After a step exhausts all of its retries, it will throw a StepError which can b…" at bounding box center [460, 158] width 410 height 29
drag, startPoint x: 298, startPoint y: 302, endPoint x: 459, endPoint y: 302, distance: 161.1
click at [447, 302] on pre "inngest .createFunction ( { id : "send-weather-forecast" } , { event : "weather…" at bounding box center [460, 317] width 409 height 221
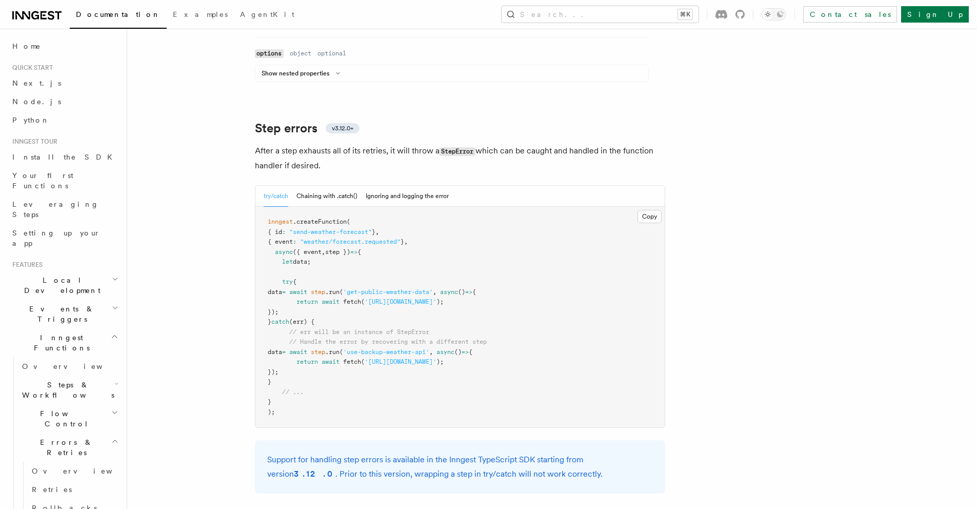
click at [449, 265] on pre "inngest .createFunction ( { id : "send-weather-forecast" } , { event : "weather…" at bounding box center [460, 317] width 409 height 221
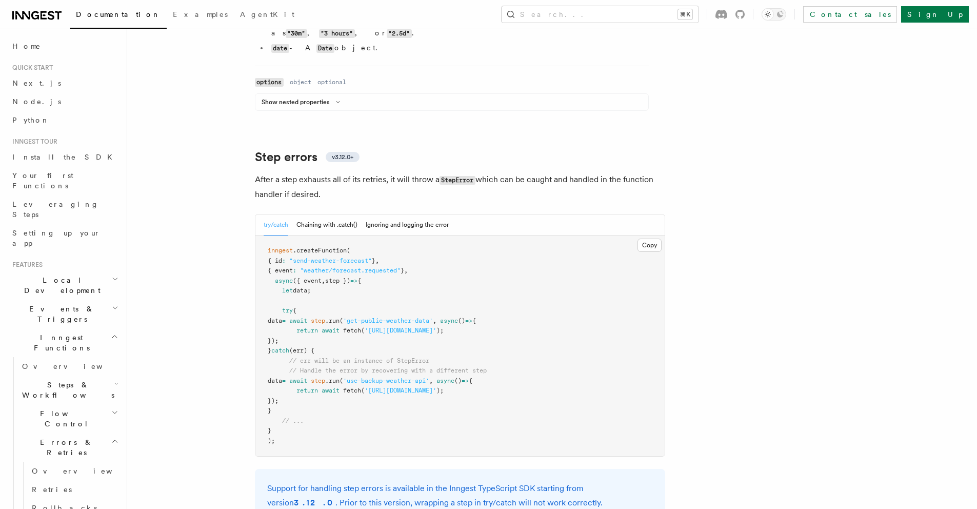
scroll to position [1518, 0]
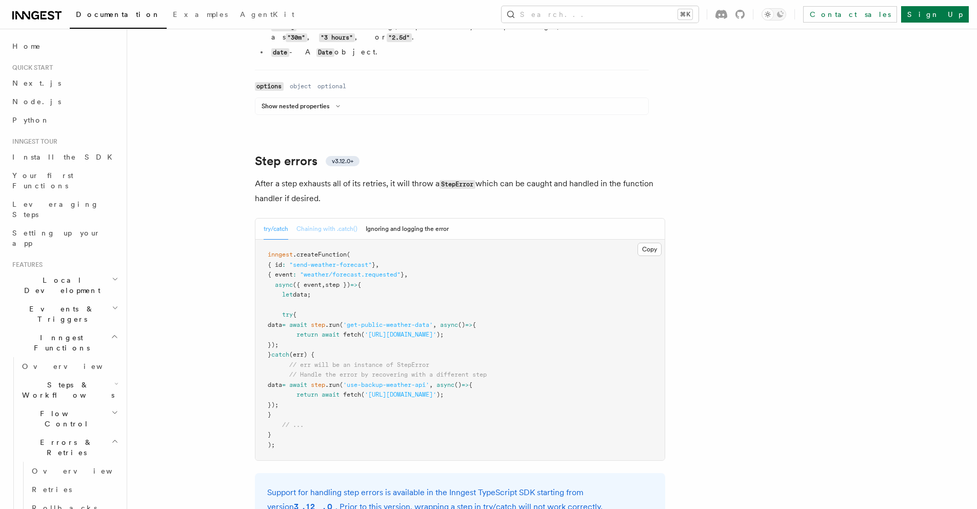
click at [331, 219] on button "Chaining with .catch()" at bounding box center [327, 229] width 61 height 21
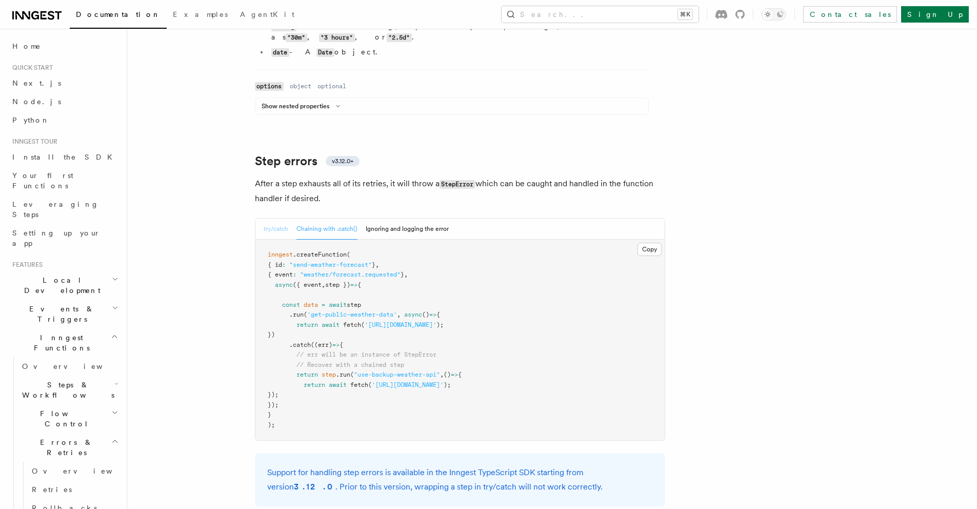
click at [281, 219] on button "try/catch" at bounding box center [276, 229] width 25 height 21
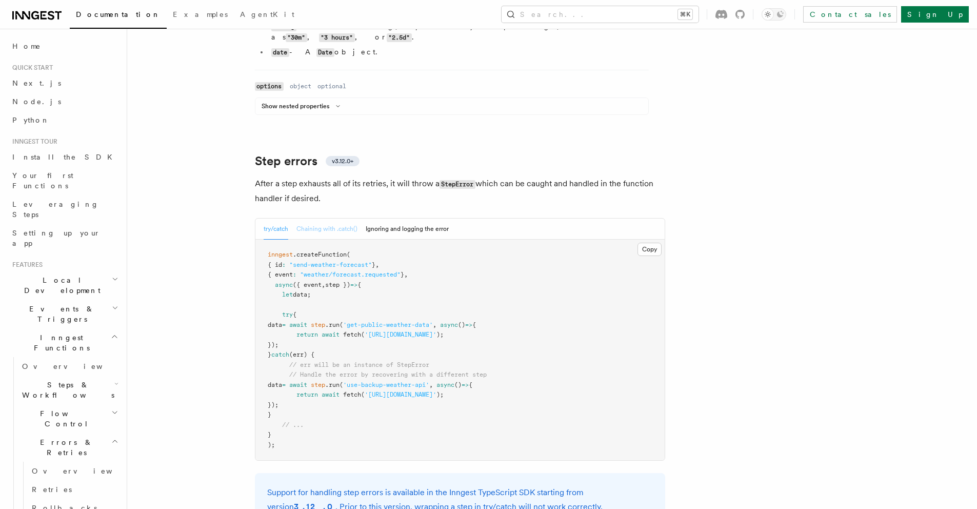
click at [326, 219] on button "Chaining with .catch()" at bounding box center [327, 229] width 61 height 21
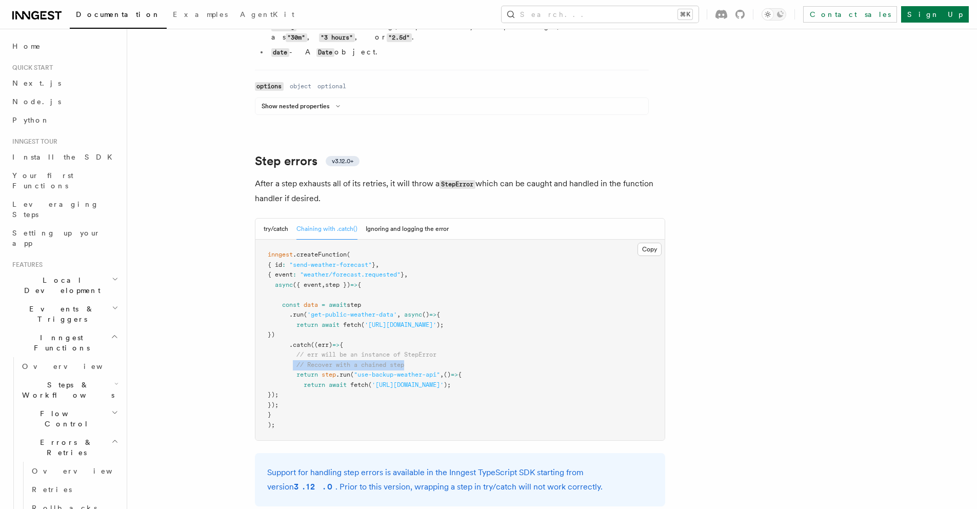
drag, startPoint x: 294, startPoint y: 329, endPoint x: 396, endPoint y: 325, distance: 102.2
click at [409, 330] on pre "inngest .createFunction ( { id : "send-weather-forecast" } , { event : "weather…" at bounding box center [460, 340] width 409 height 201
drag, startPoint x: 290, startPoint y: 313, endPoint x: 359, endPoint y: 312, distance: 68.8
click at [359, 312] on pre "inngest .createFunction ( { id : "send-weather-forecast" } , { event : "weather…" at bounding box center [460, 340] width 409 height 201
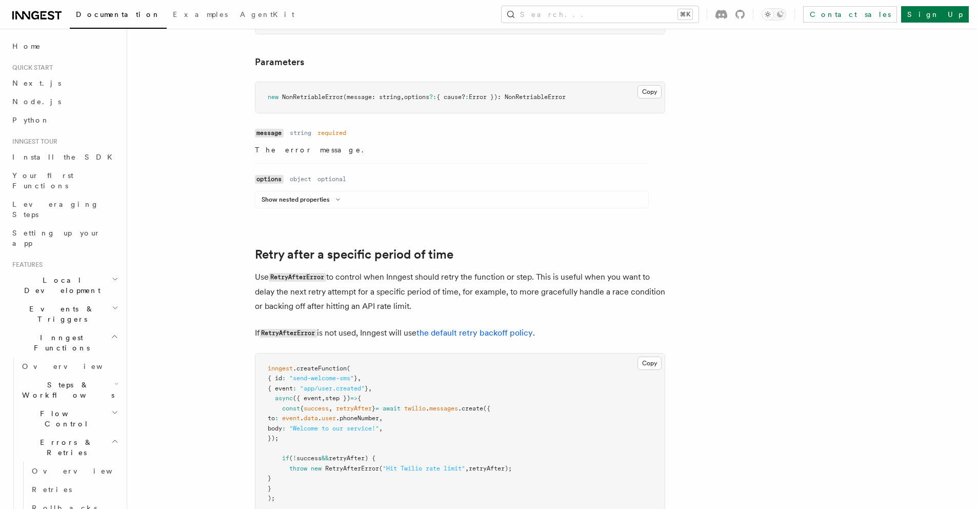
scroll to position [768, 0]
click at [77, 499] on link "Rollbacks" at bounding box center [74, 508] width 93 height 18
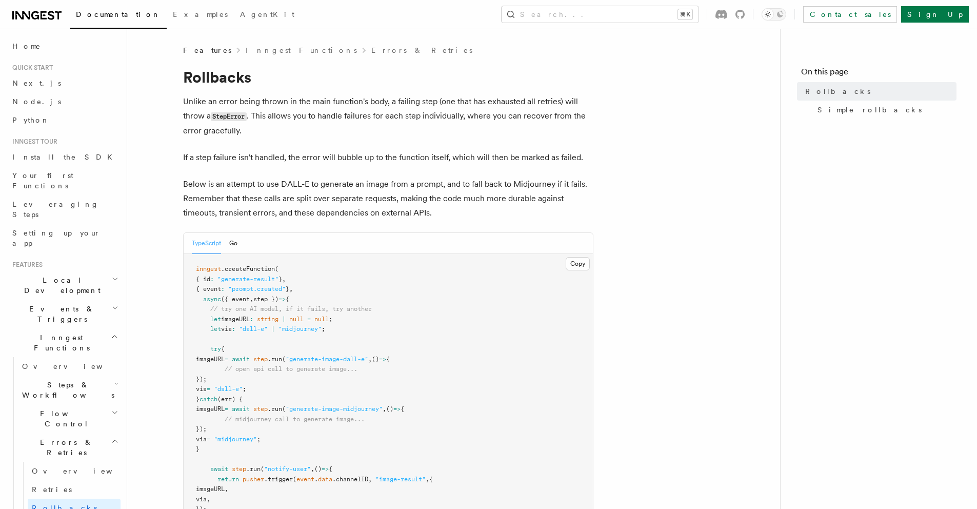
click at [194, 159] on p "If a step failure isn't handled, the error will bubble up to the function itsel…" at bounding box center [388, 157] width 410 height 14
drag, startPoint x: 194, startPoint y: 159, endPoint x: 278, endPoint y: 159, distance: 83.6
click at [278, 159] on p "If a step failure isn't handled, the error will bubble up to the function itsel…" at bounding box center [388, 157] width 410 height 14
drag, startPoint x: 384, startPoint y: 159, endPoint x: 477, endPoint y: 159, distance: 92.9
click at [472, 161] on p "If a step failure isn't handled, the error will bubble up to the function itsel…" at bounding box center [388, 157] width 410 height 14
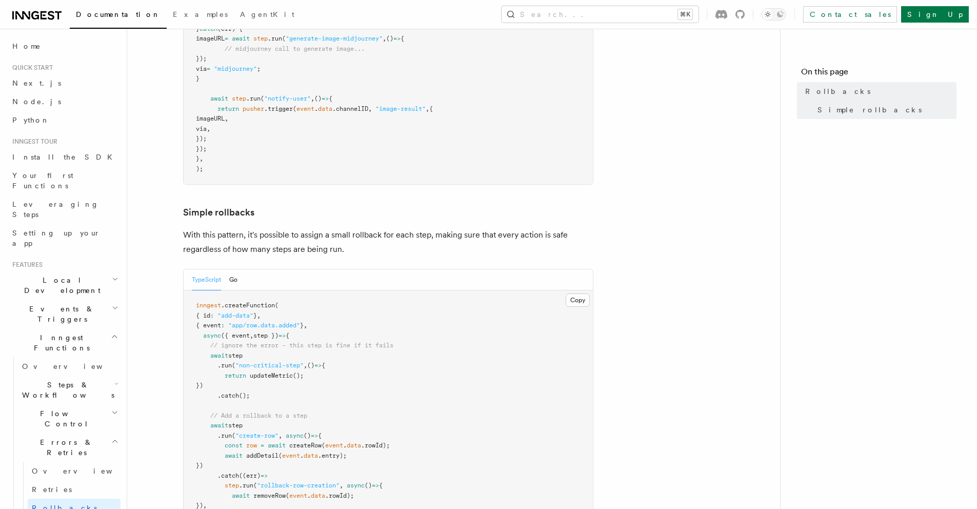
scroll to position [439, 0]
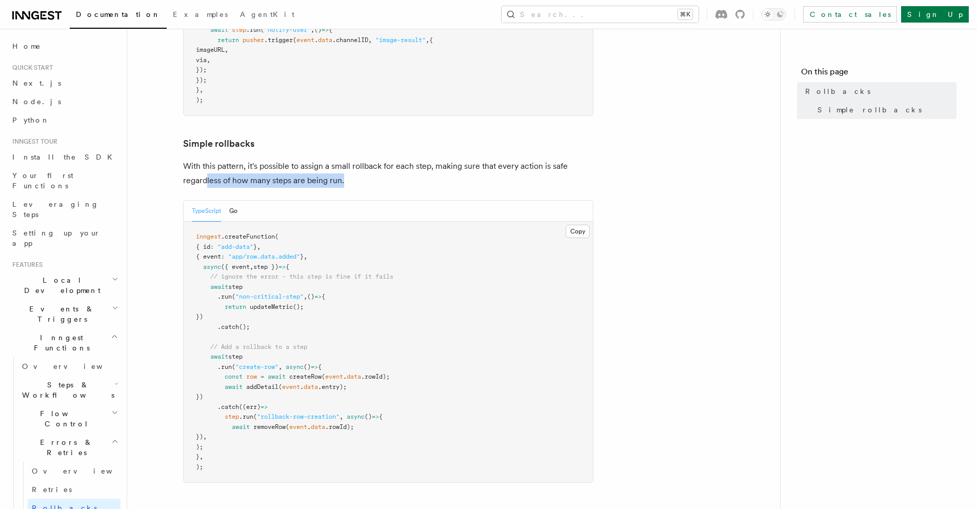
drag, startPoint x: 361, startPoint y: 182, endPoint x: 206, endPoint y: 186, distance: 155.0
click at [206, 186] on p "With this pattern, it's possible to assign a small rollback for each step, maki…" at bounding box center [388, 173] width 410 height 29
drag, startPoint x: 214, startPoint y: 406, endPoint x: 272, endPoint y: 402, distance: 58.1
click at [268, 403] on span ".catch ((err) =>" at bounding box center [232, 406] width 72 height 7
drag, startPoint x: 215, startPoint y: 377, endPoint x: 395, endPoint y: 367, distance: 179.8
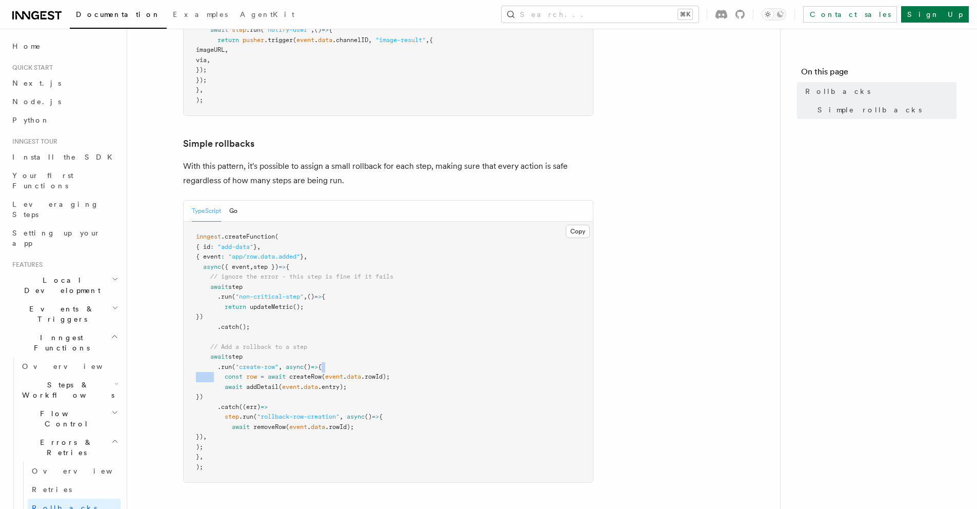
click at [392, 368] on pre "inngest .createFunction ( { id : "add-data" } , { event : "app/row.data.added" …" at bounding box center [388, 352] width 409 height 261
drag, startPoint x: 236, startPoint y: 386, endPoint x: 416, endPoint y: 380, distance: 180.2
click at [408, 383] on pre "inngest .createFunction ( { id : "add-data" } , { event : "app/row.data.added" …" at bounding box center [388, 352] width 409 height 261
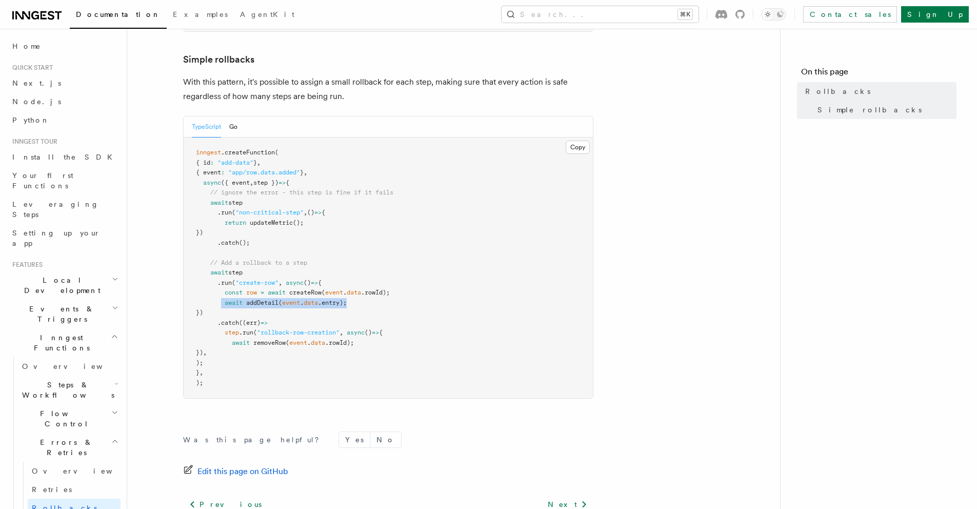
scroll to position [533, 0]
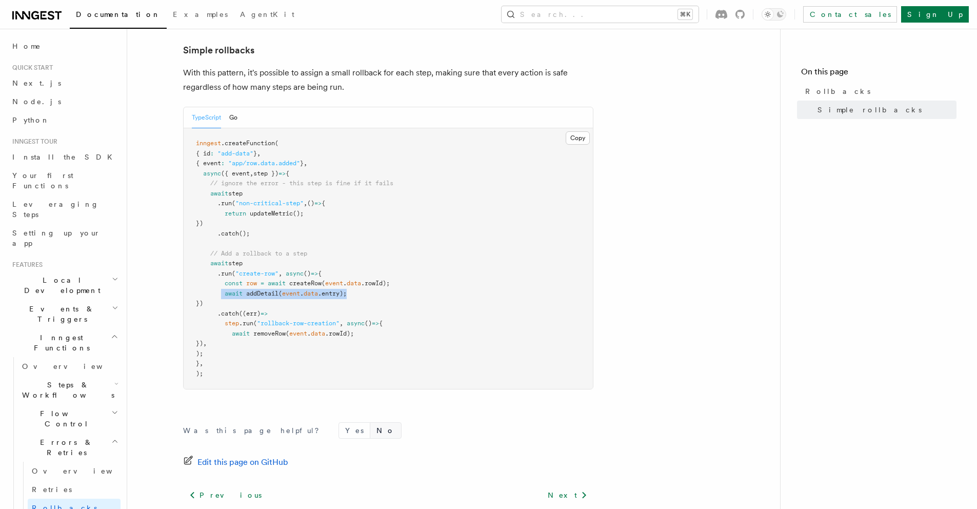
click at [370, 431] on button "No" at bounding box center [385, 430] width 31 height 15
click at [315, 283] on span "createRow" at bounding box center [305, 283] width 32 height 7
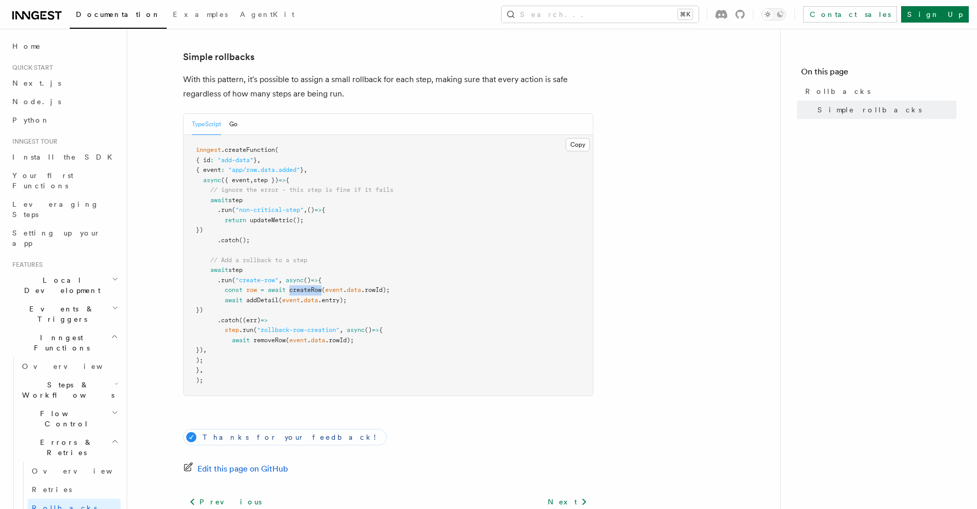
scroll to position [522, 0]
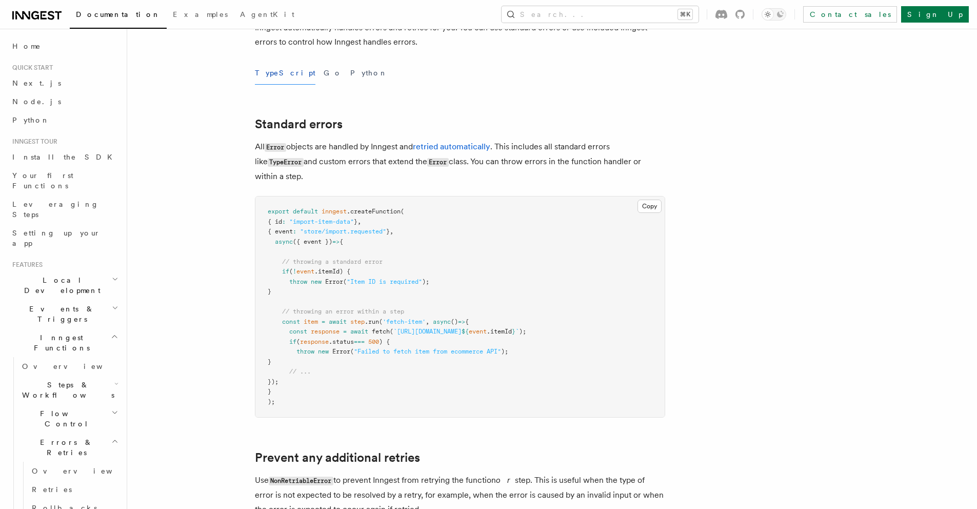
scroll to position [81, 0]
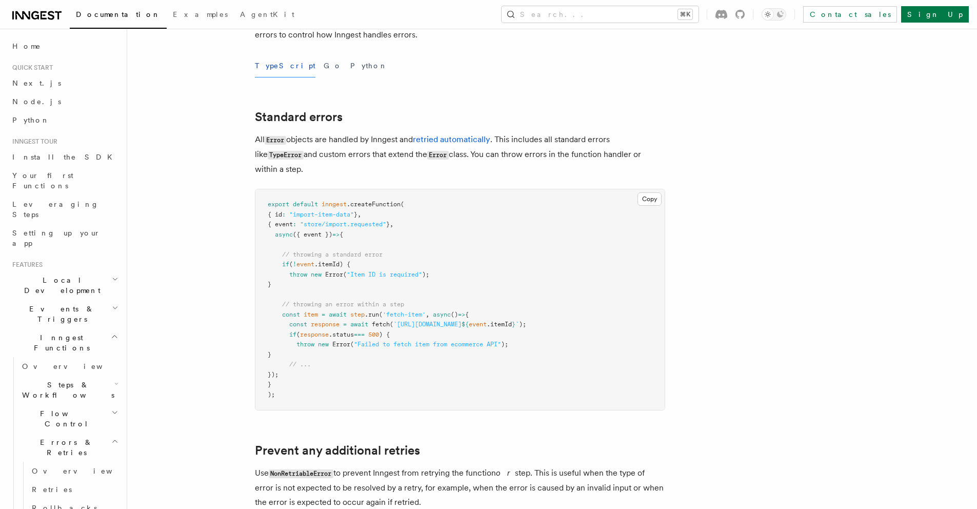
click at [284, 154] on code "TypeError" at bounding box center [286, 155] width 36 height 9
copy code "TypeError"
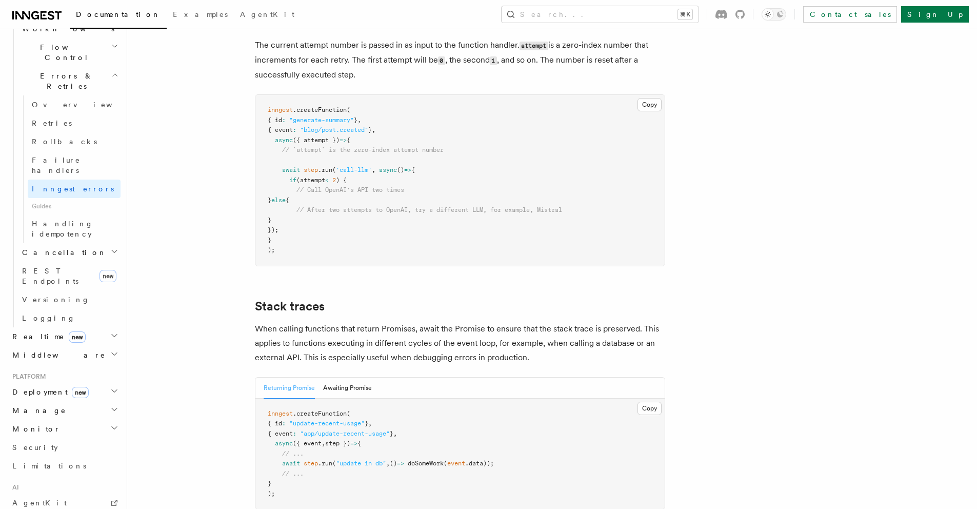
scroll to position [460, 0]
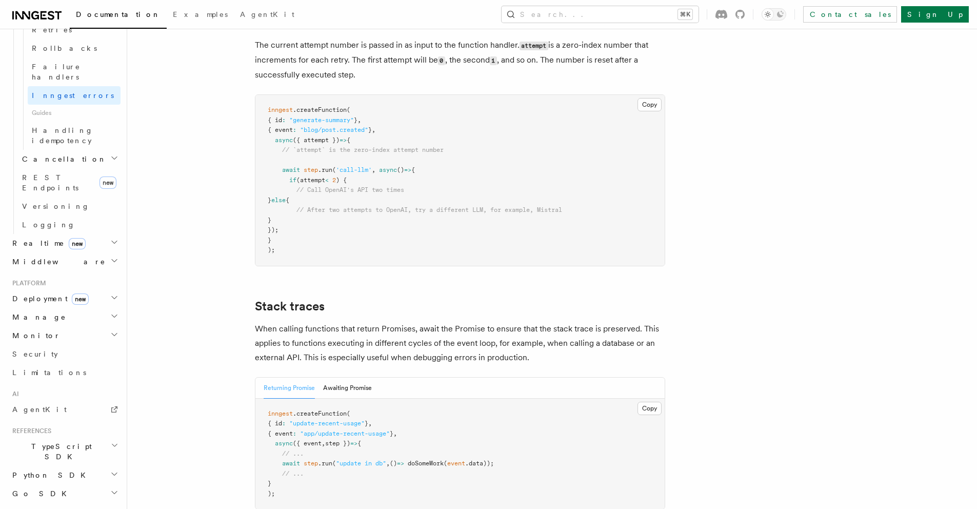
click at [50, 441] on span "TypeScript SDK" at bounding box center [59, 451] width 103 height 21
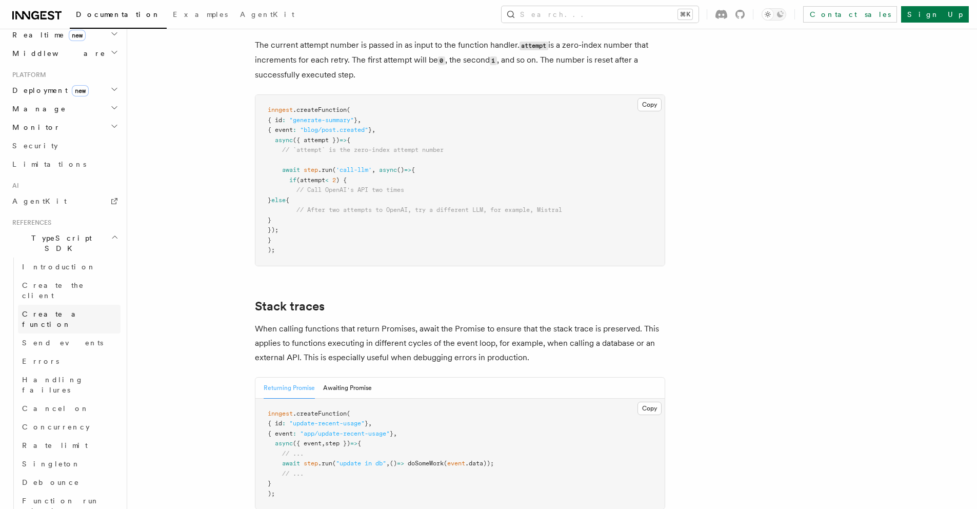
scroll to position [669, 0]
click at [42, 351] on link "Errors" at bounding box center [69, 360] width 103 height 18
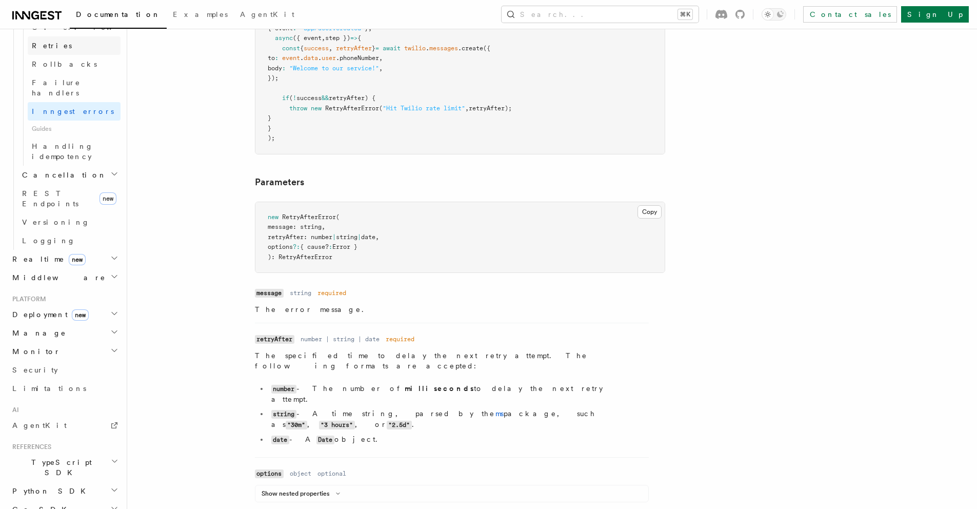
scroll to position [460, 0]
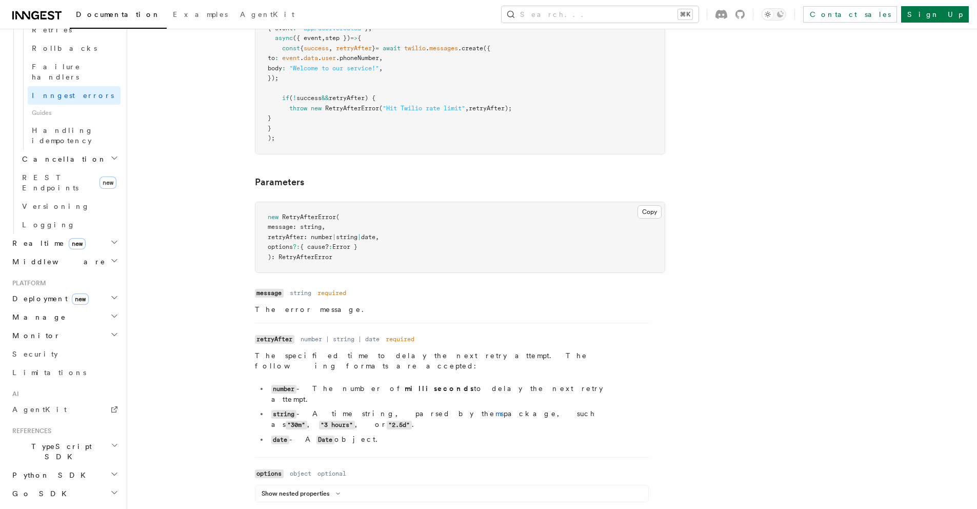
click at [34, 441] on span "TypeScript SDK" at bounding box center [59, 451] width 103 height 21
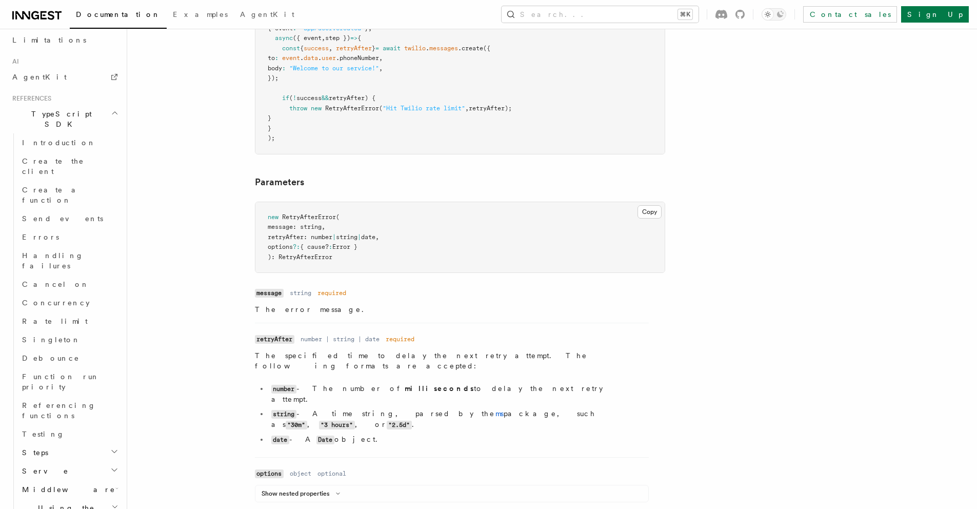
scroll to position [768, 0]
click at [47, 252] on link "Errors" at bounding box center [69, 261] width 103 height 18
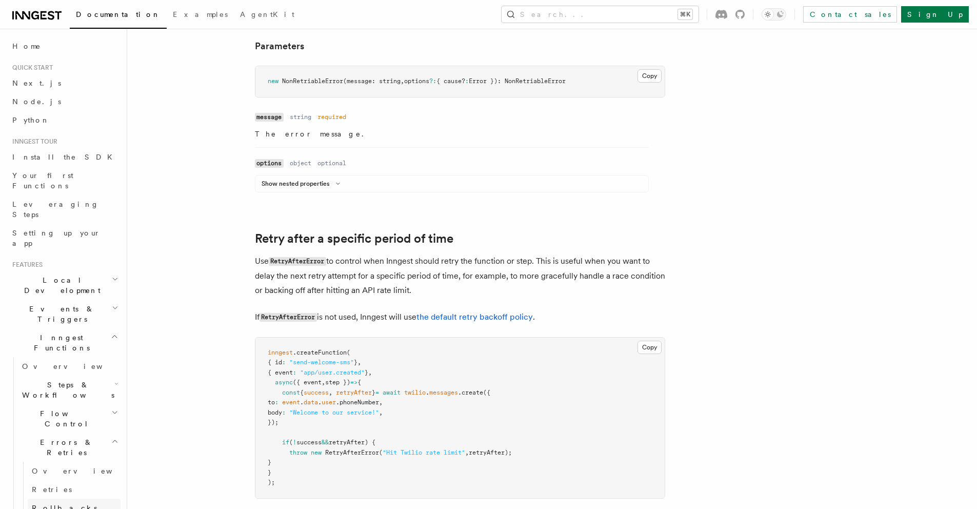
scroll to position [354, 0]
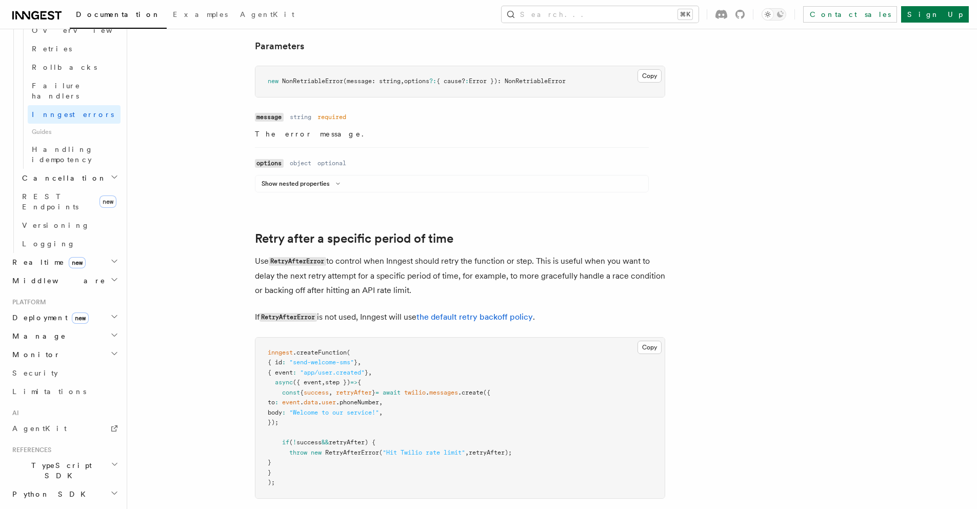
click at [70, 456] on h2 "TypeScript SDK" at bounding box center [64, 470] width 112 height 29
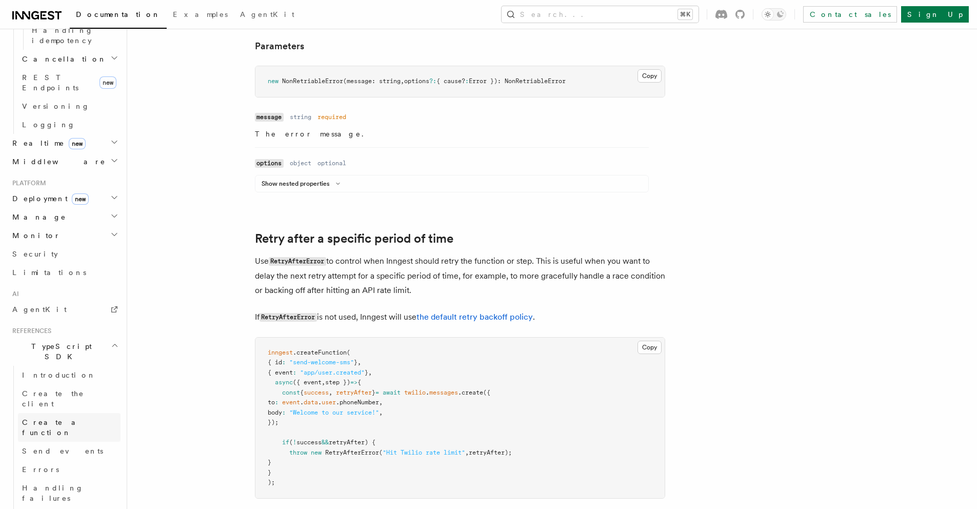
scroll to position [653, 0]
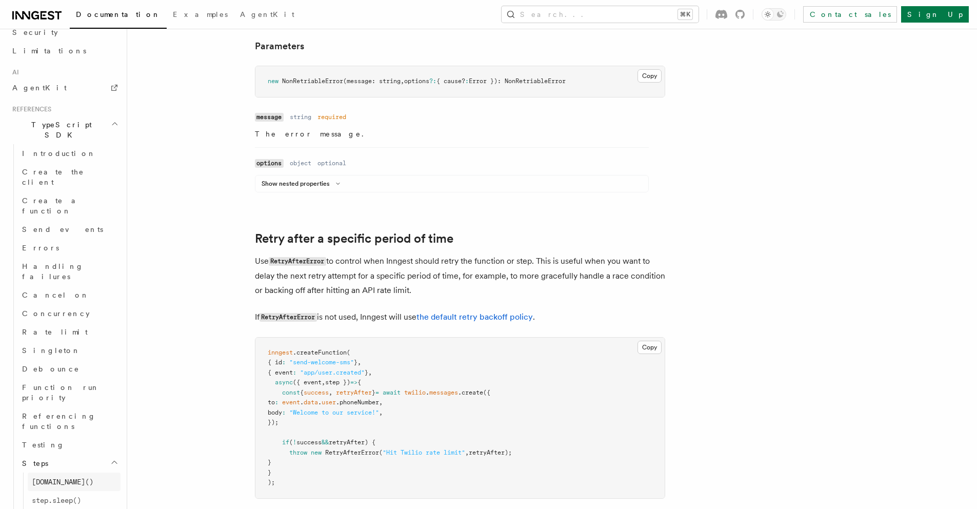
click at [47, 478] on span "[DOMAIN_NAME]()" at bounding box center [63, 482] width 62 height 8
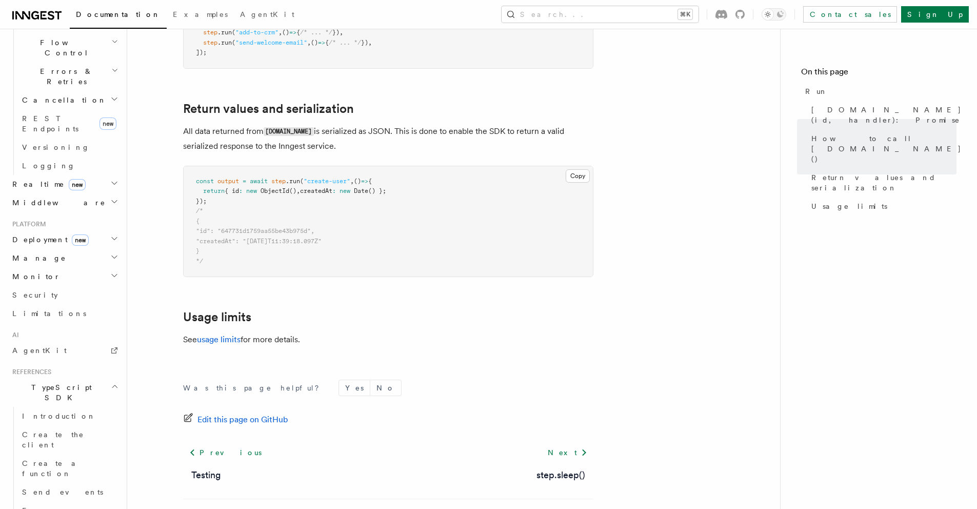
scroll to position [519, 0]
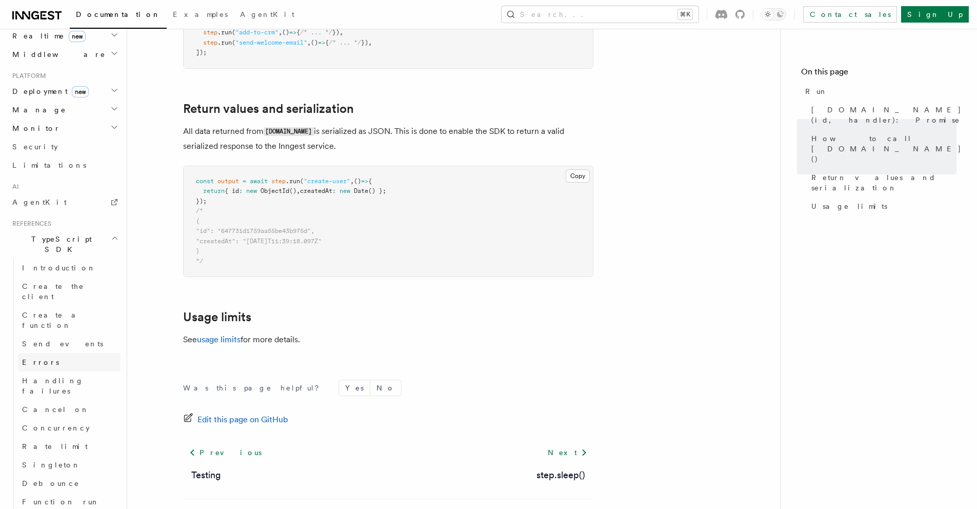
click at [26, 358] on span "Errors" at bounding box center [40, 362] width 37 height 8
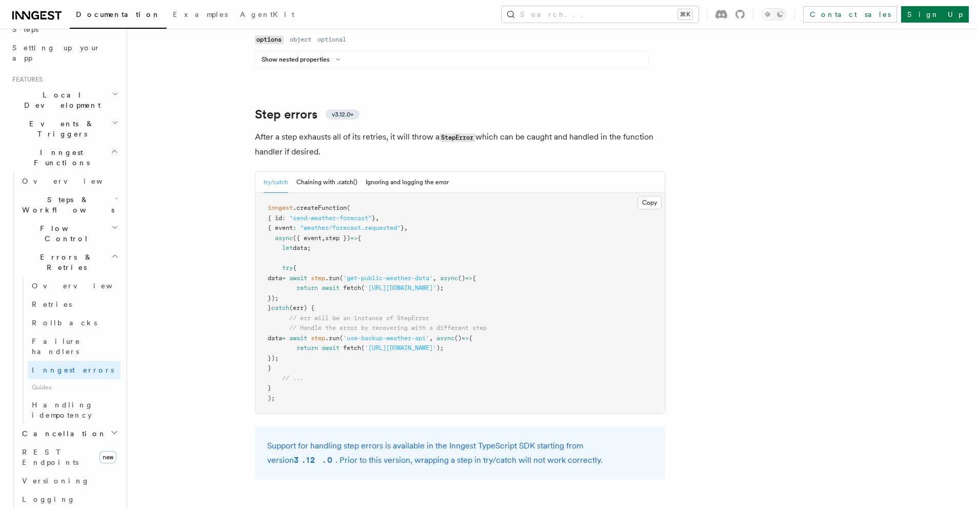
scroll to position [1566, 0]
click at [323, 170] on button "Chaining with .catch()" at bounding box center [327, 180] width 61 height 21
